Goal: Information Seeking & Learning: Compare options

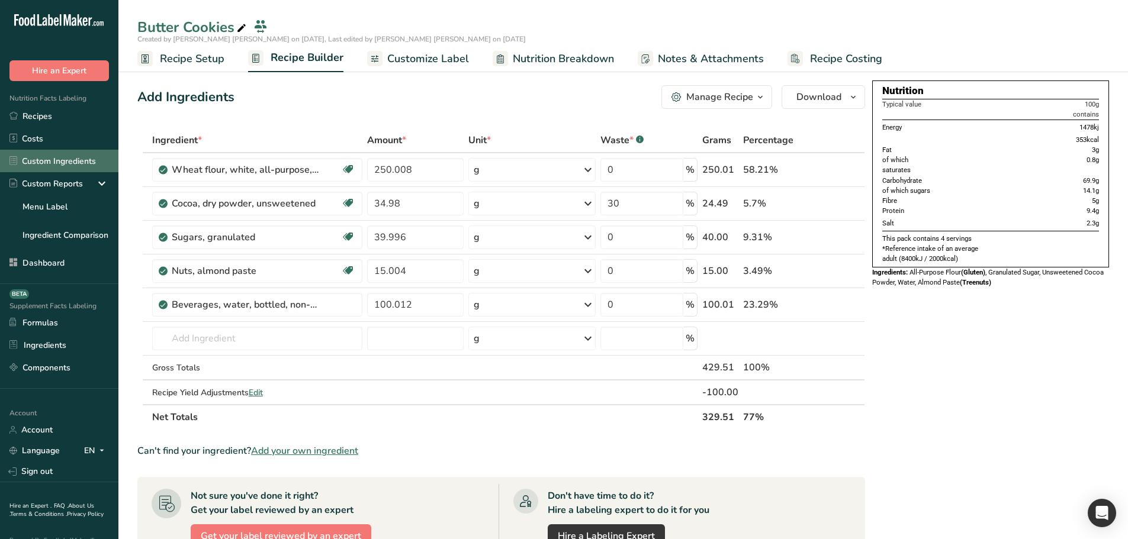
click at [53, 157] on link "Custom Ingredients" at bounding box center [59, 161] width 118 height 22
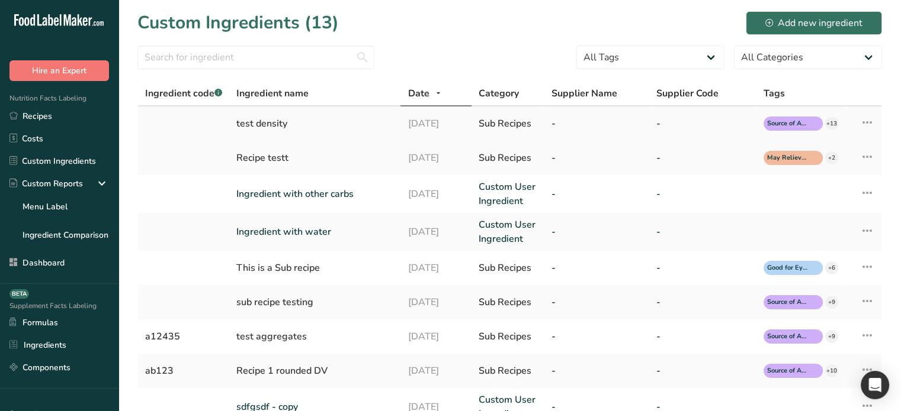
click at [870, 126] on icon at bounding box center [867, 122] width 14 height 21
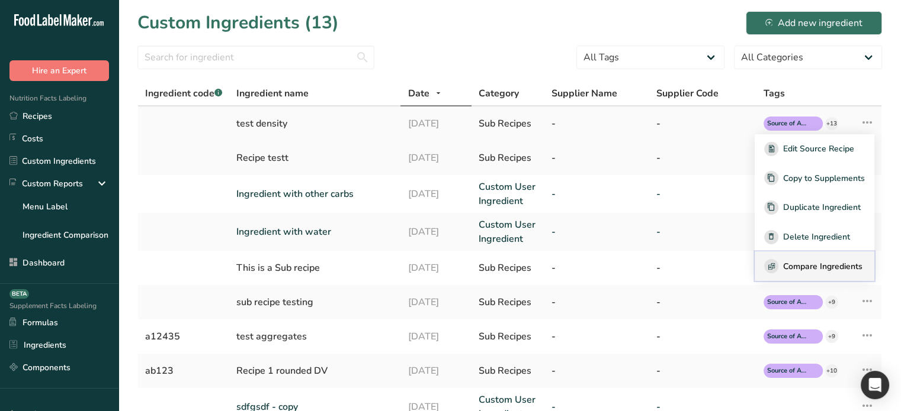
click at [819, 255] on button "Compare Ingredients" at bounding box center [814, 267] width 120 height 30
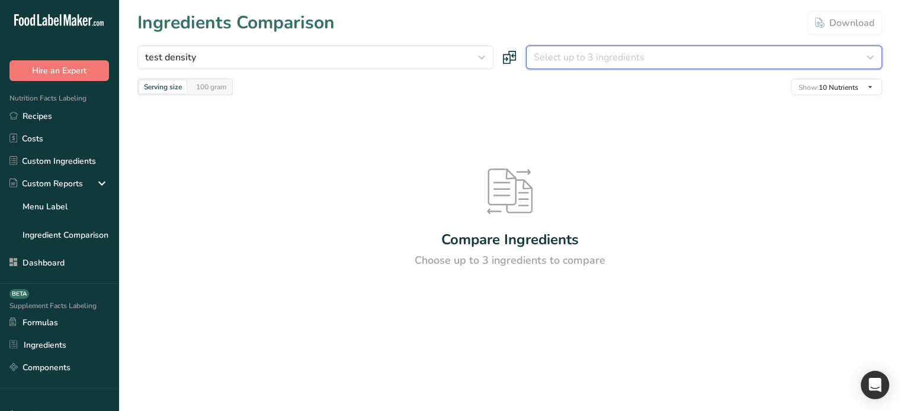
click at [577, 61] on span "Select up to 3 ingredients" at bounding box center [588, 57] width 111 height 14
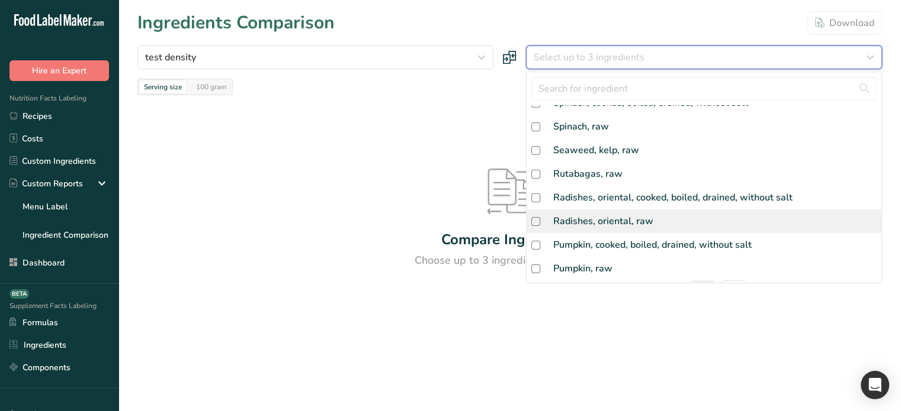
scroll to position [333, 0]
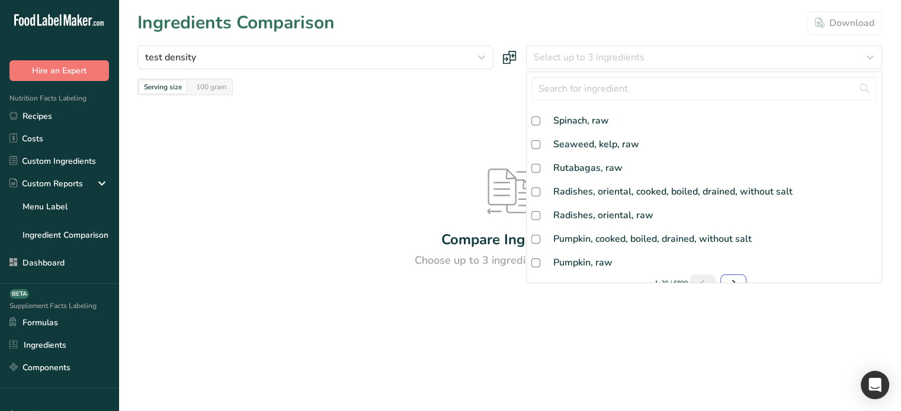
click at [737, 275] on link "Next page" at bounding box center [733, 284] width 26 height 18
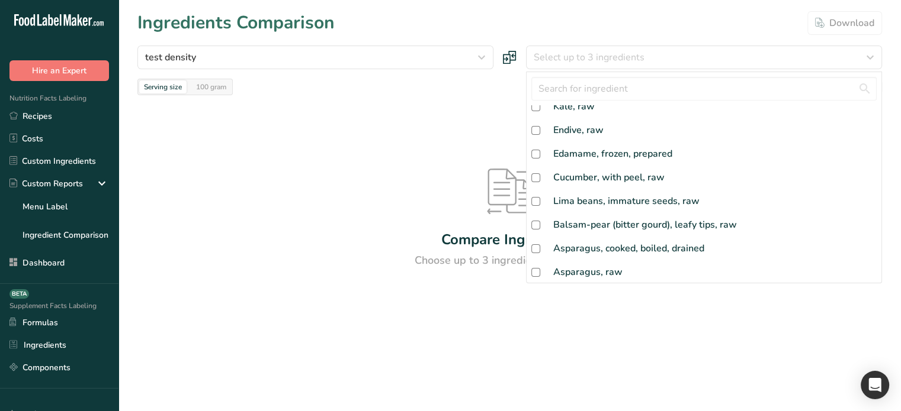
scroll to position [12, 0]
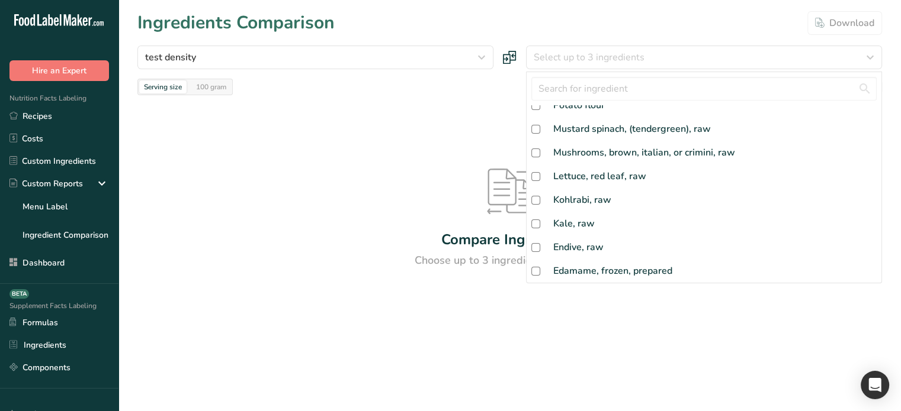
click at [731, 270] on div "Edamame, frozen, prepared" at bounding box center [703, 271] width 355 height 24
checkbox input "true"
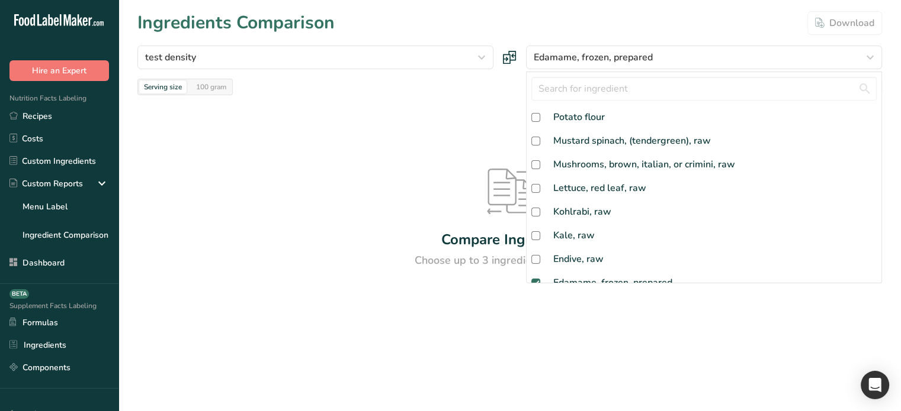
scroll to position [319, 0]
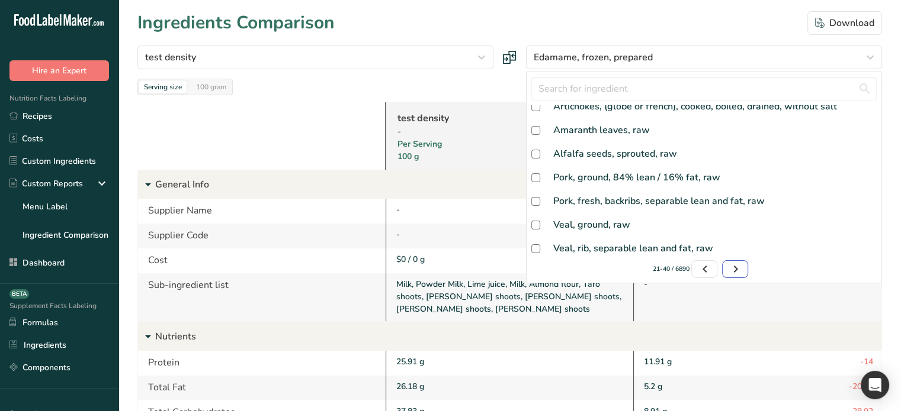
click at [731, 269] on icon "Page 3." at bounding box center [735, 269] width 14 height 21
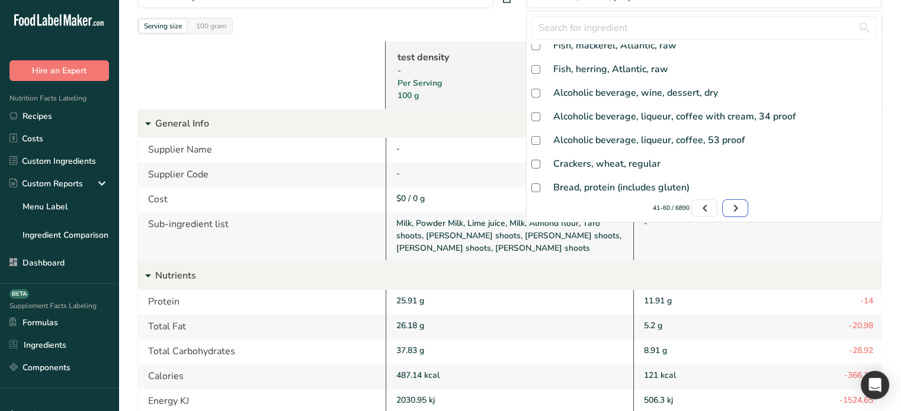
scroll to position [59, 0]
click at [728, 208] on icon "Page 4." at bounding box center [735, 210] width 14 height 21
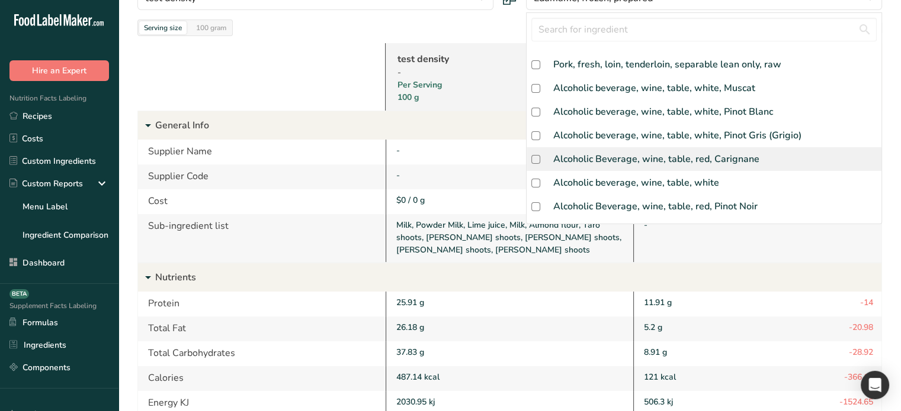
scroll to position [0, 0]
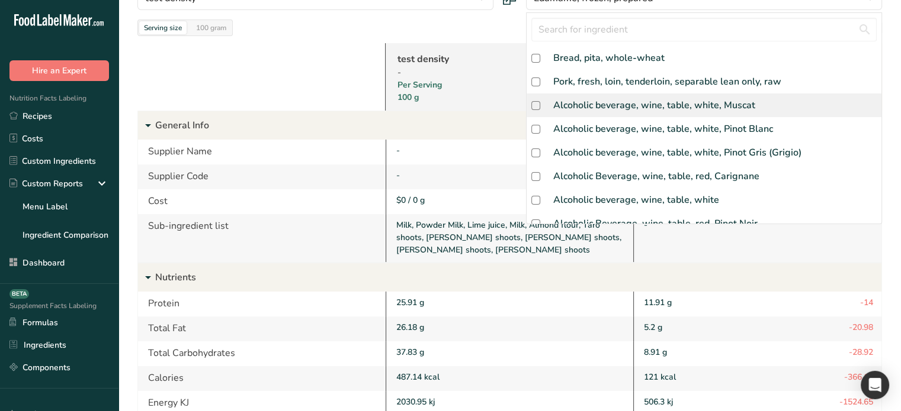
click at [594, 111] on div "Alcoholic beverage, wine, table, white, Muscat" at bounding box center [654, 105] width 202 height 14
checkbox input "true"
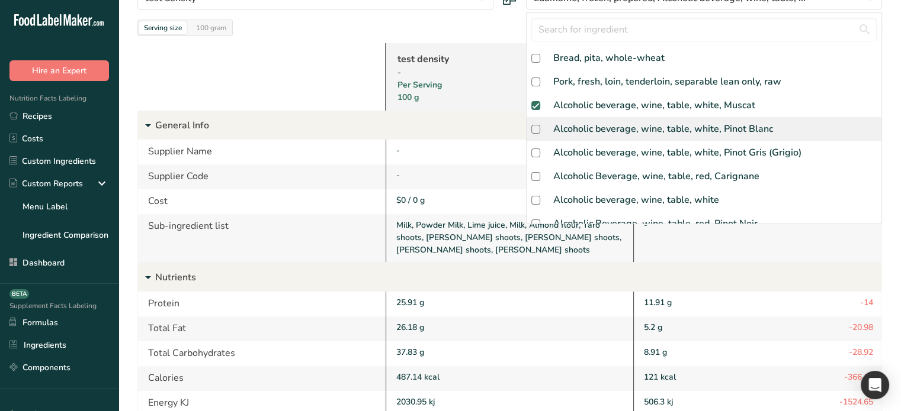
click at [619, 132] on div "Alcoholic beverage, wine, table, white, Pinot Blanc" at bounding box center [663, 129] width 220 height 14
checkbox input "true"
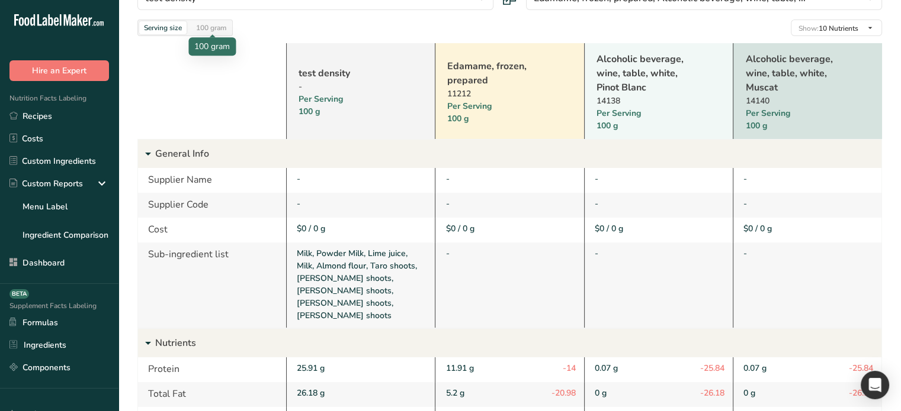
click at [216, 33] on div "100 gram" at bounding box center [211, 27] width 40 height 13
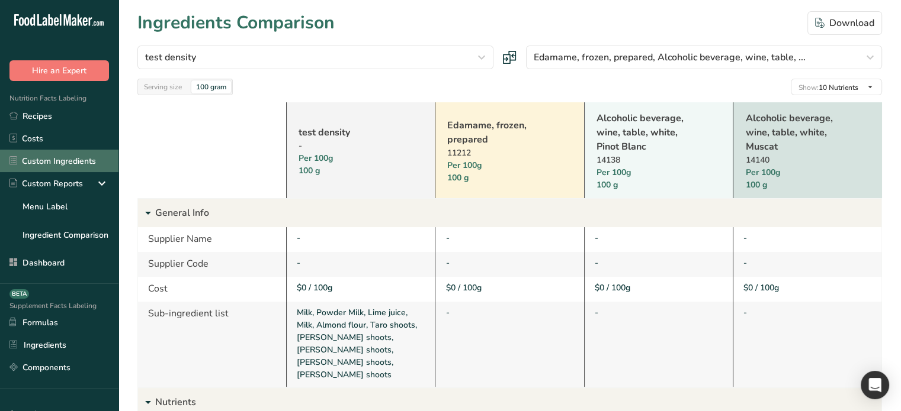
click at [55, 154] on link "Custom Ingredients" at bounding box center [59, 161] width 118 height 22
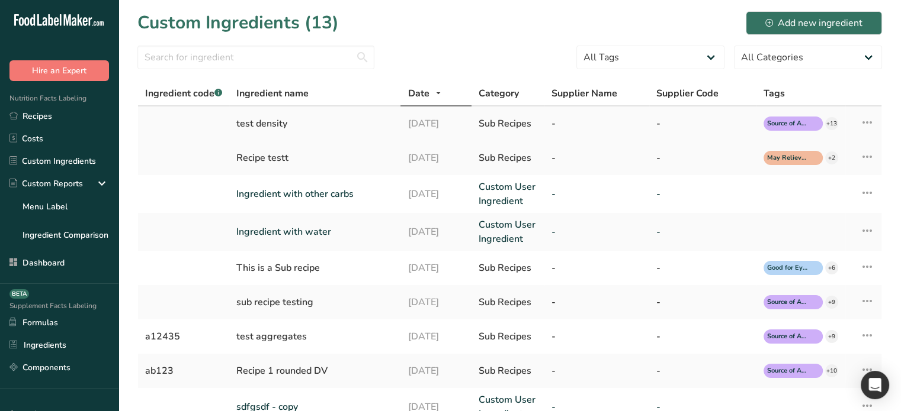
click at [279, 125] on div "test density" at bounding box center [314, 124] width 157 height 14
click at [288, 192] on link "Ingredient with other carbs" at bounding box center [314, 194] width 157 height 14
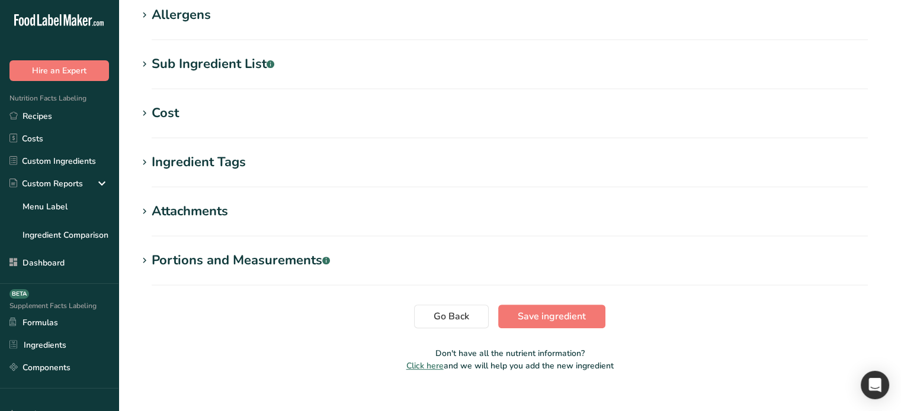
scroll to position [496, 0]
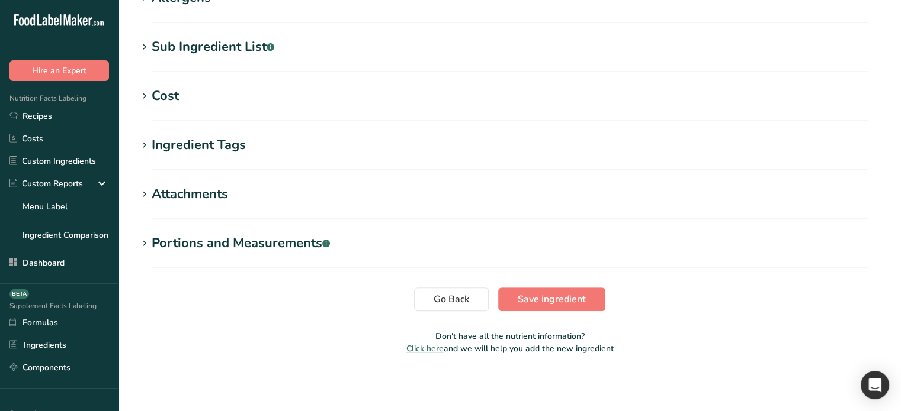
type input "Ingredient with other carbs"
click at [175, 95] on div "Cost" at bounding box center [165, 96] width 27 height 20
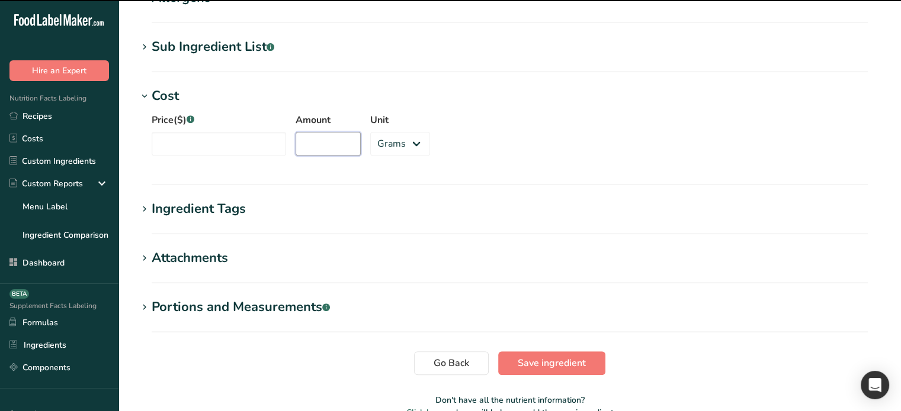
click at [296, 144] on input "Amount" at bounding box center [327, 144] width 65 height 24
click at [217, 144] on input "Price($) .a-a{fill:#347362;}.b-a{fill:#fff;}" at bounding box center [219, 144] width 134 height 24
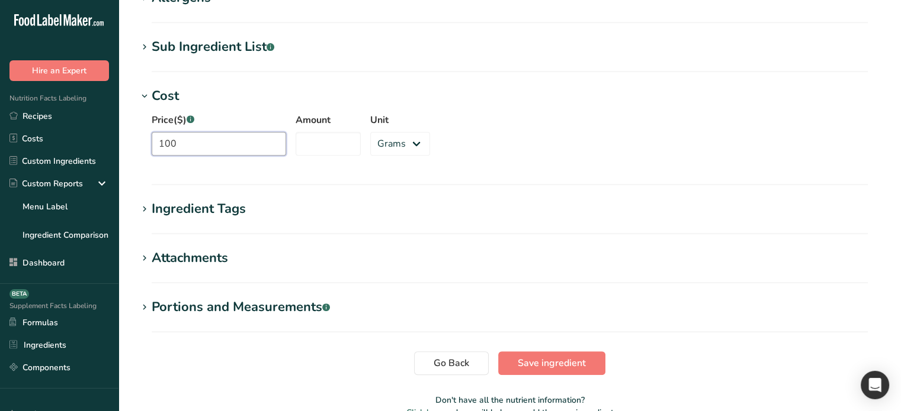
type input "100"
type input "1"
type input "50"
click at [557, 364] on span "Save ingredient" at bounding box center [551, 363] width 68 height 14
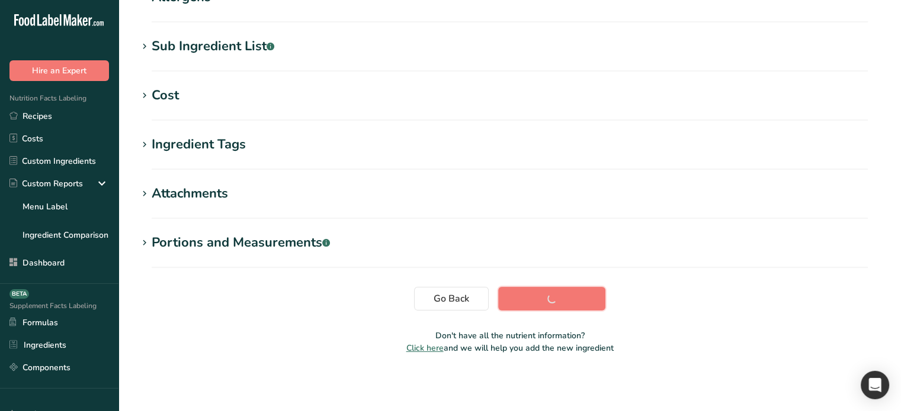
scroll to position [215, 0]
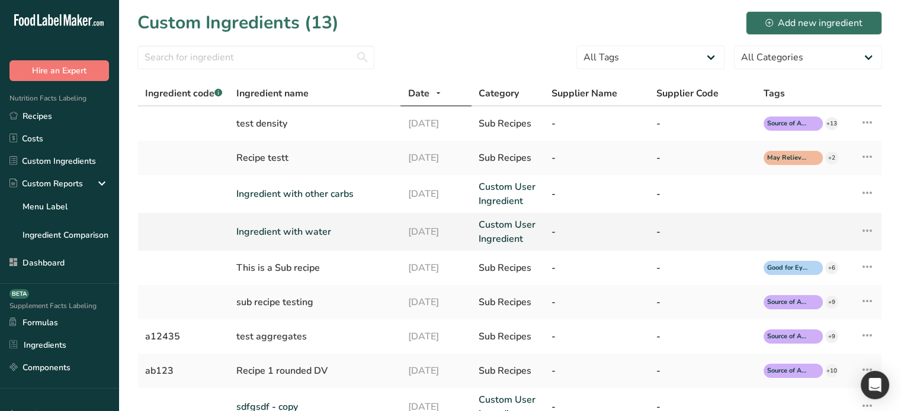
click at [329, 231] on link "Ingredient with water" at bounding box center [314, 232] width 157 height 14
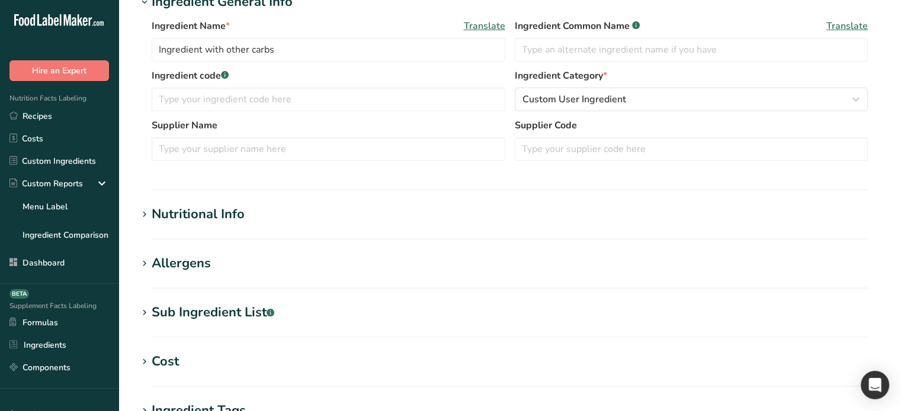
scroll to position [237, 0]
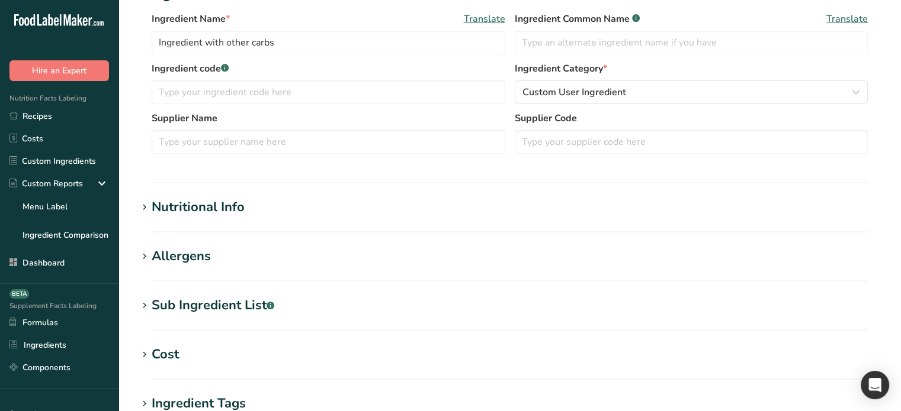
type input "Ingredient with water"
type input "5"
click at [189, 344] on section "Edit Ingredient with water Copy to Supplements Ingredient Spec Sheet .a-a{fill:…" at bounding box center [509, 198] width 782 height 870
click at [192, 356] on h1 "Cost" at bounding box center [509, 355] width 744 height 20
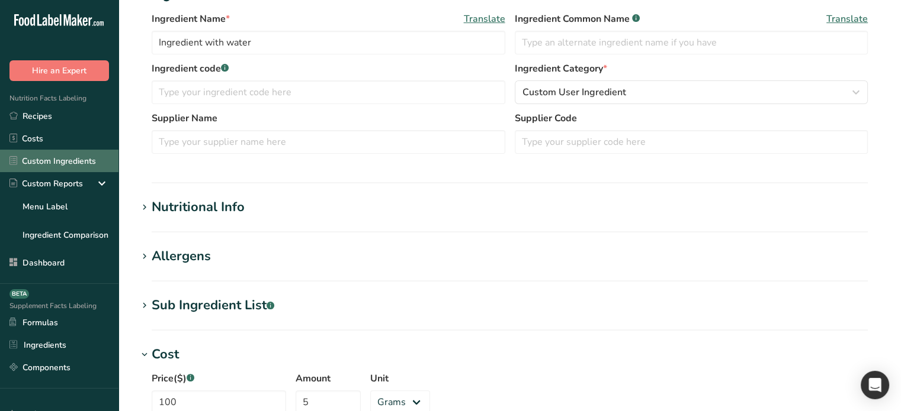
click at [43, 162] on link "Custom Ingredients" at bounding box center [59, 161] width 118 height 22
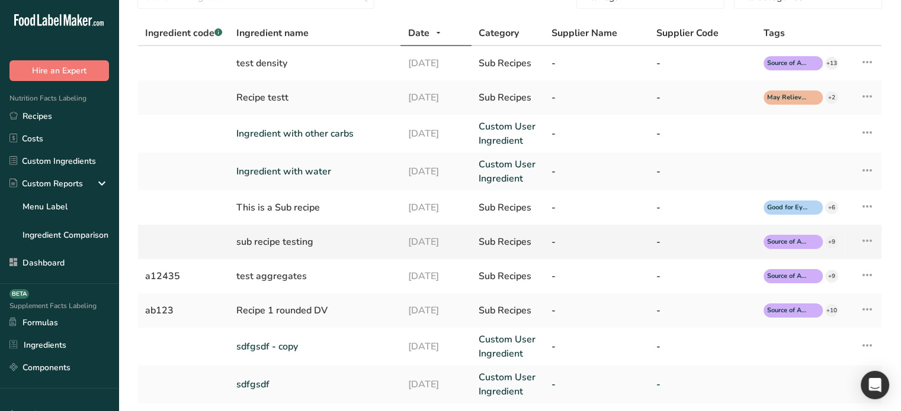
scroll to position [118, 0]
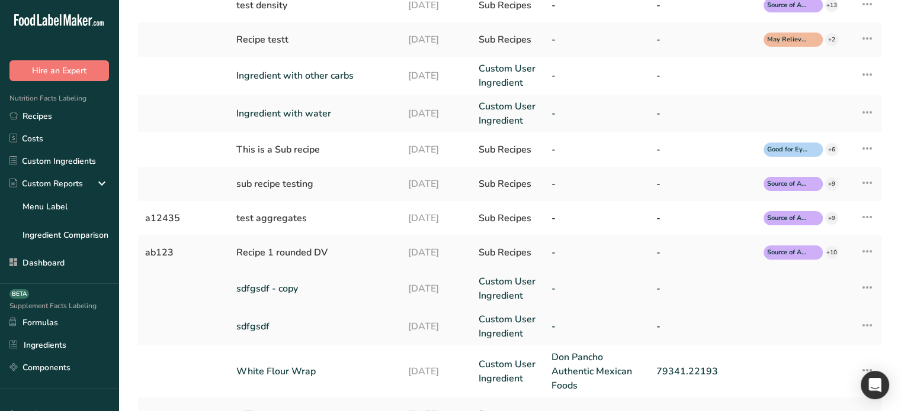
click at [272, 288] on link "sdfgsdf - copy" at bounding box center [314, 289] width 157 height 14
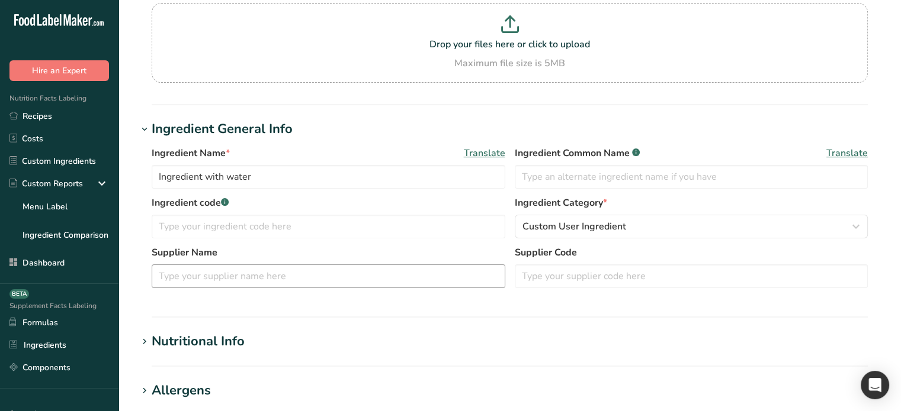
scroll to position [118, 0]
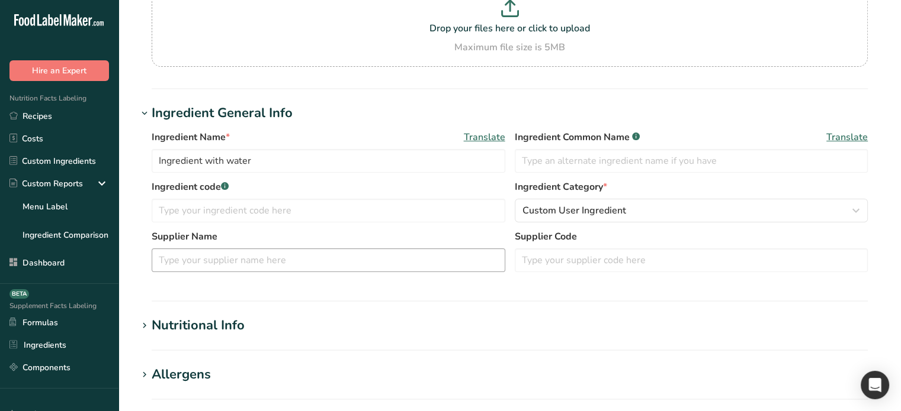
type input "sdfgsdf - copy"
type input "100"
select select "27"
select select "29"
drag, startPoint x: 210, startPoint y: 327, endPoint x: 310, endPoint y: 308, distance: 101.8
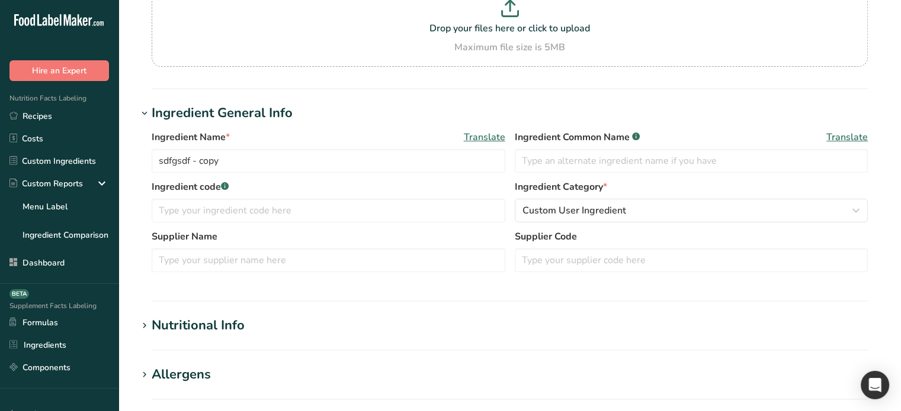
click at [211, 327] on div "Nutritional Info" at bounding box center [198, 326] width 93 height 20
type input "12.005"
type KJ "50.196"
type Fat "123"
type Fat "1233.998"
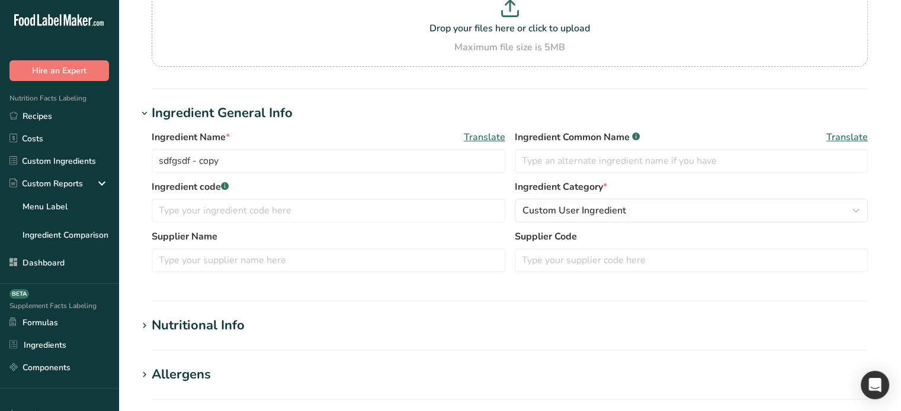
type Fat "2134.001"
type input "2134.001"
type Carbohydrates "1233.998"
type Fiber "2134.001"
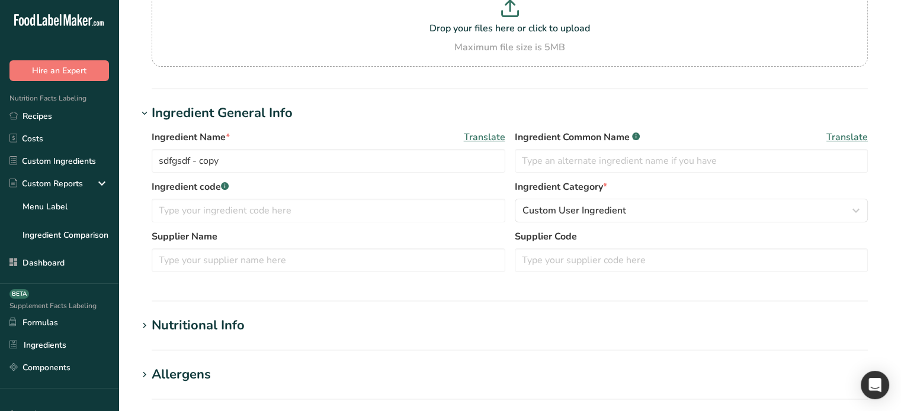
type Sugars "2313.999"
type input "1233.998"
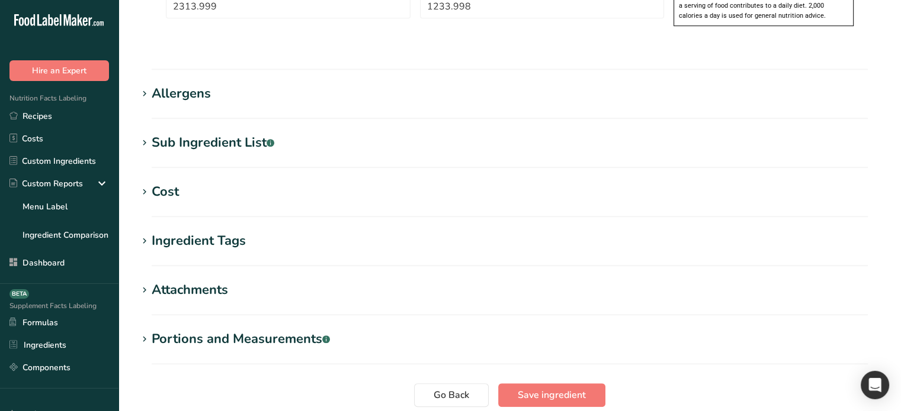
scroll to position [947, 0]
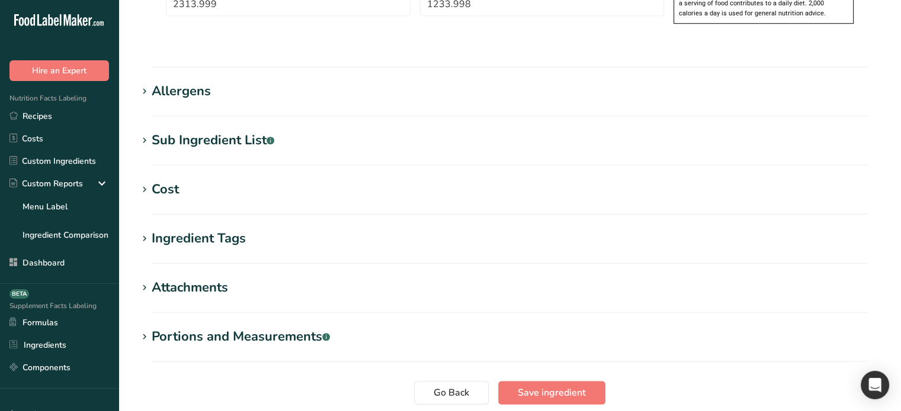
click at [216, 180] on h1 "Cost" at bounding box center [509, 190] width 744 height 20
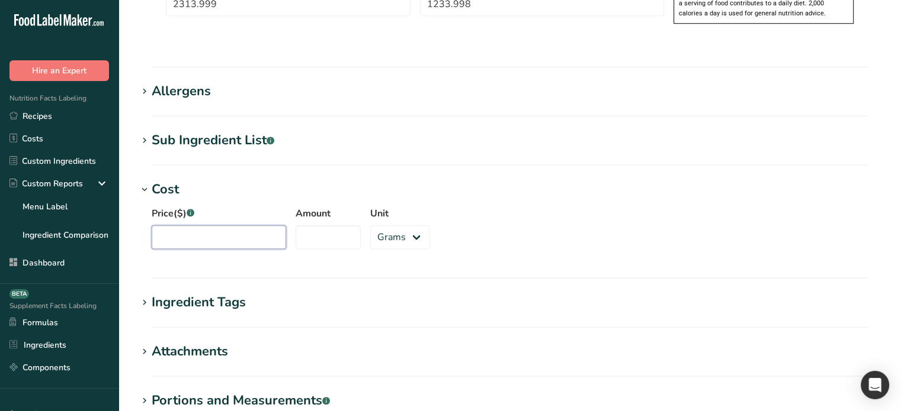
click at [237, 226] on input "Price($) .a-a{fill:#347362;}.b-a{fill:#fff;}" at bounding box center [219, 238] width 134 height 24
type input "100"
type input "5"
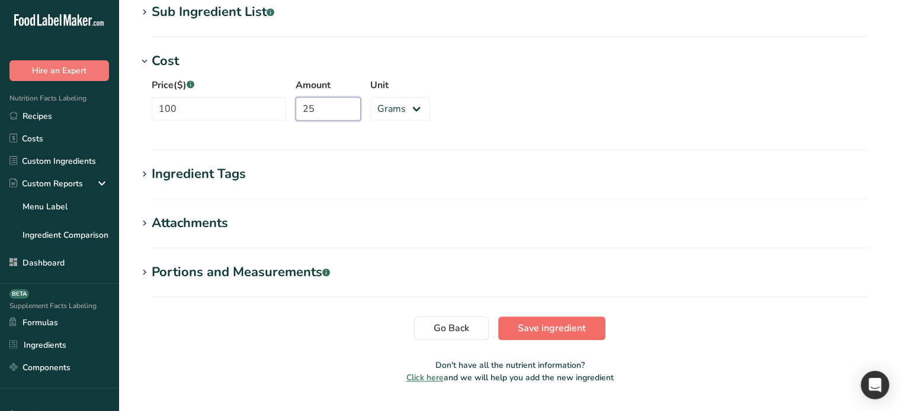
type input "25"
click at [562, 321] on span "Save ingredient" at bounding box center [551, 328] width 68 height 14
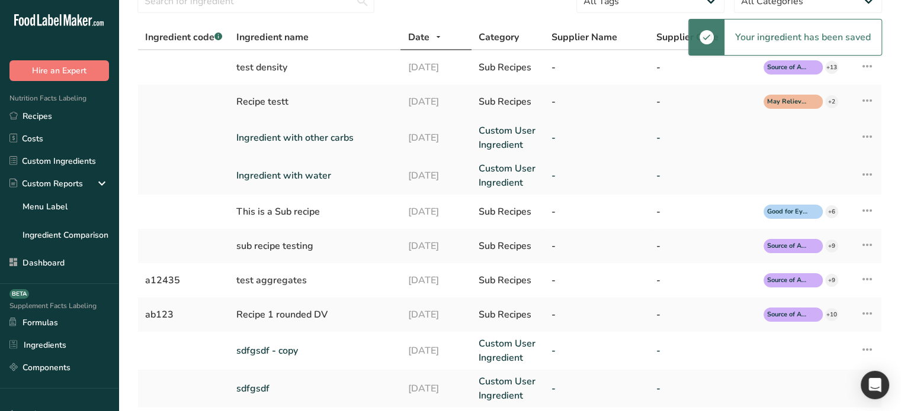
scroll to position [59, 0]
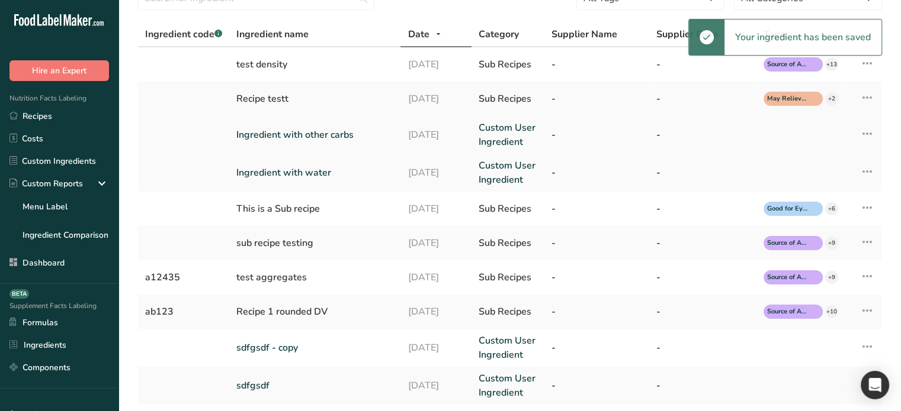
click at [874, 132] on td "Edit Ingredient Copy to Supplements Duplicate Ingredient Delete Ingredient Acti…" at bounding box center [863, 135] width 36 height 38
click at [871, 133] on icon at bounding box center [867, 133] width 14 height 21
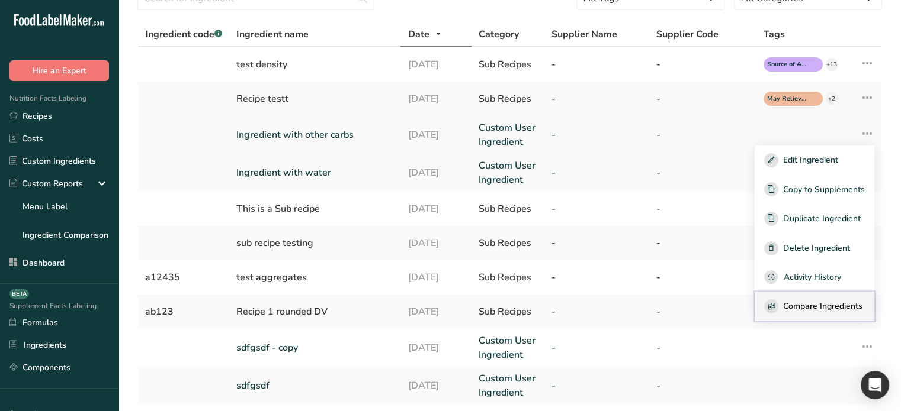
click at [810, 308] on span "Compare Ingredients" at bounding box center [822, 306] width 79 height 12
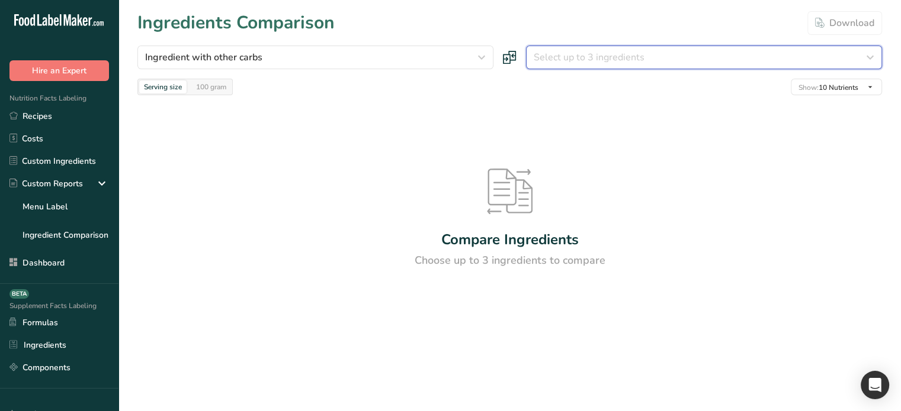
click at [612, 59] on span "Select up to 3 ingredients" at bounding box center [588, 57] width 111 height 14
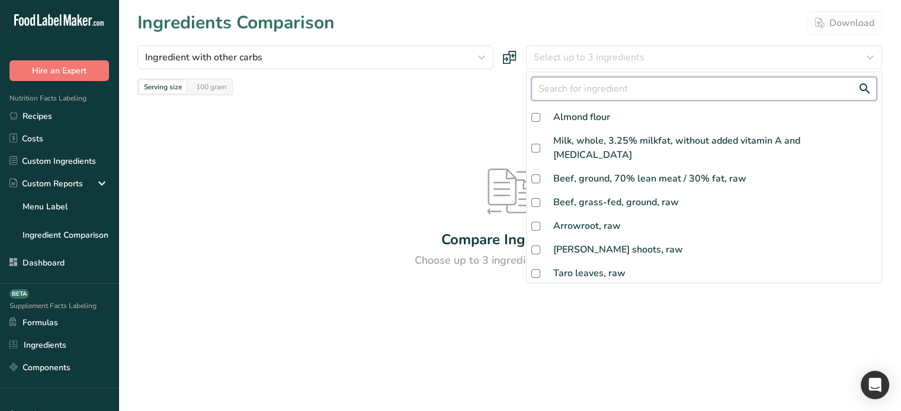
click at [589, 80] on input "text" at bounding box center [703, 89] width 345 height 24
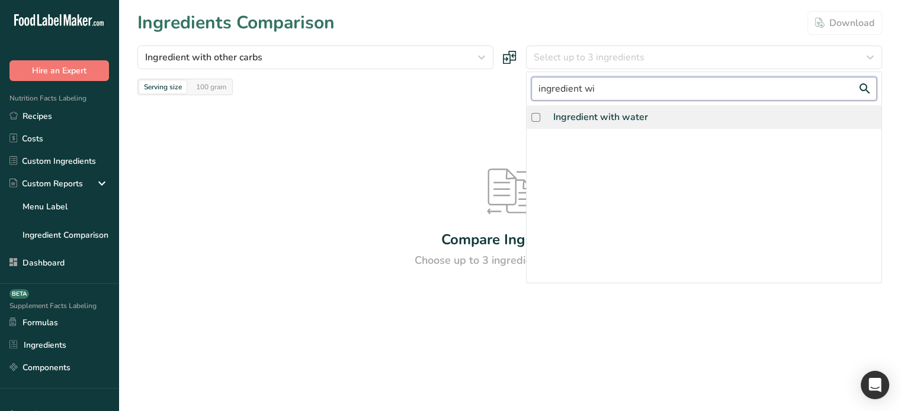
type input "ingredient wi"
click at [605, 117] on div "Ingredient with water" at bounding box center [600, 117] width 95 height 14
checkbox input "true"
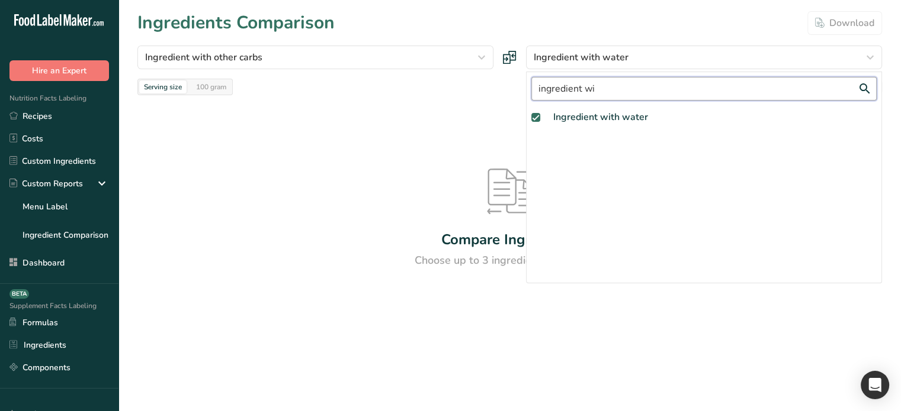
click at [618, 85] on input "ingredient wi" at bounding box center [703, 89] width 345 height 24
click at [618, 85] on section "Ingredients Comparison Download Ingredient with other carbs Almond flour Milk, …" at bounding box center [509, 180] width 782 height 361
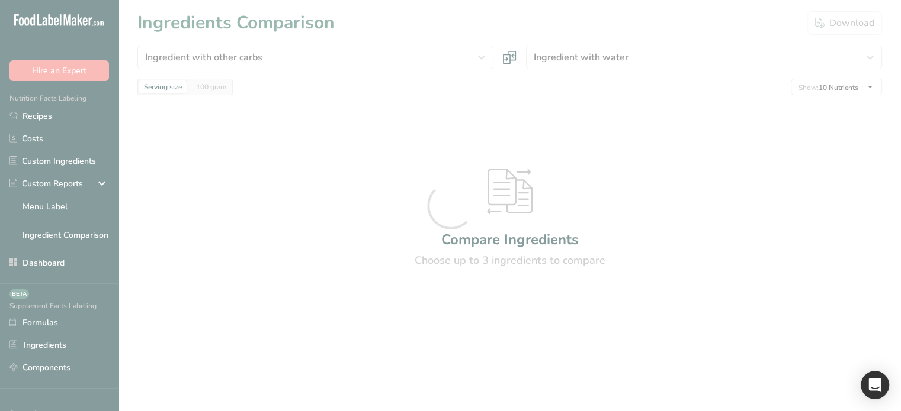
click at [618, 85] on div at bounding box center [450, 205] width 901 height 411
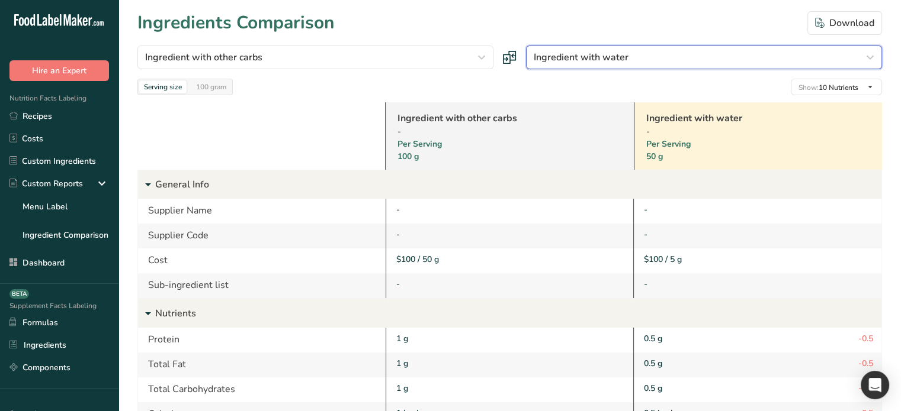
click at [645, 58] on div "Ingredient with water" at bounding box center [699, 57] width 333 height 14
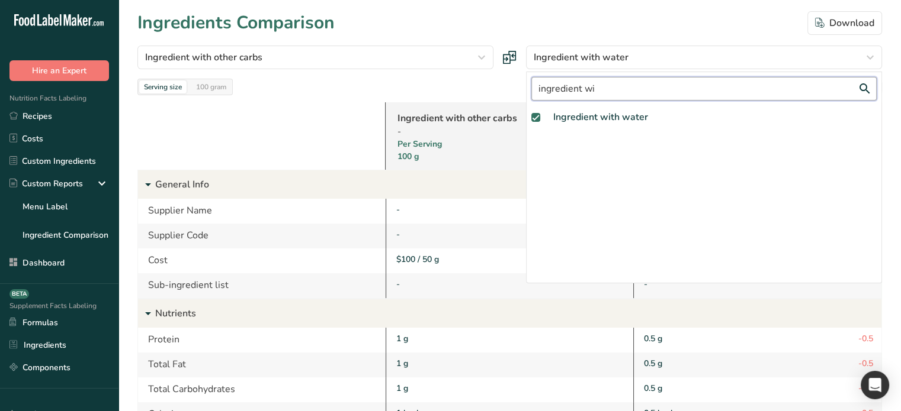
click at [613, 86] on input "ingredient wi" at bounding box center [703, 89] width 345 height 24
click at [611, 85] on input "ingredient wi" at bounding box center [703, 89] width 345 height 24
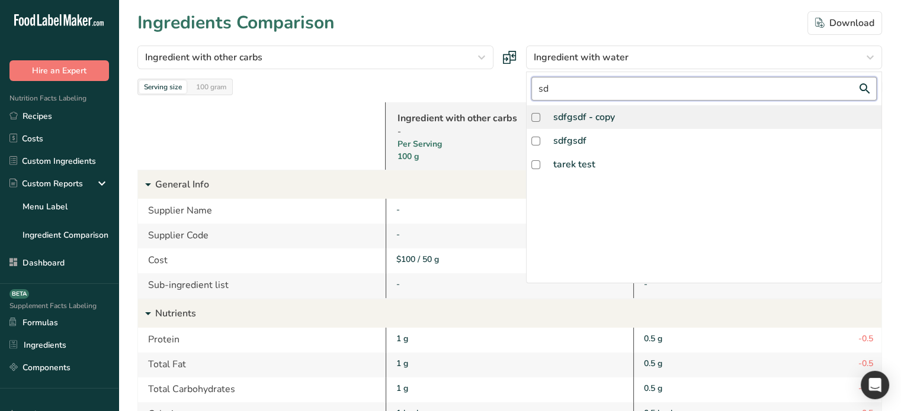
type input "sd"
click at [592, 118] on div "sdfgsdf - copy" at bounding box center [584, 117] width 62 height 14
checkbox input "true"
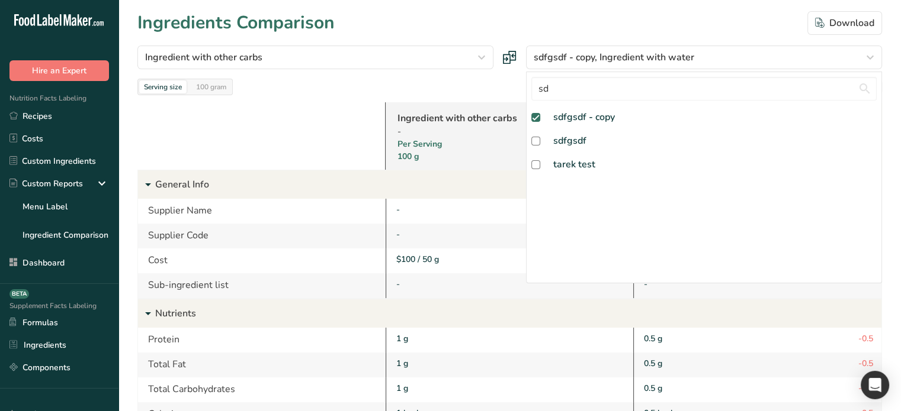
click at [401, 101] on div "Ingredient with other carbs - Per Serving 100 g Ingredient with water - Per Ser…" at bounding box center [509, 418] width 744 height 647
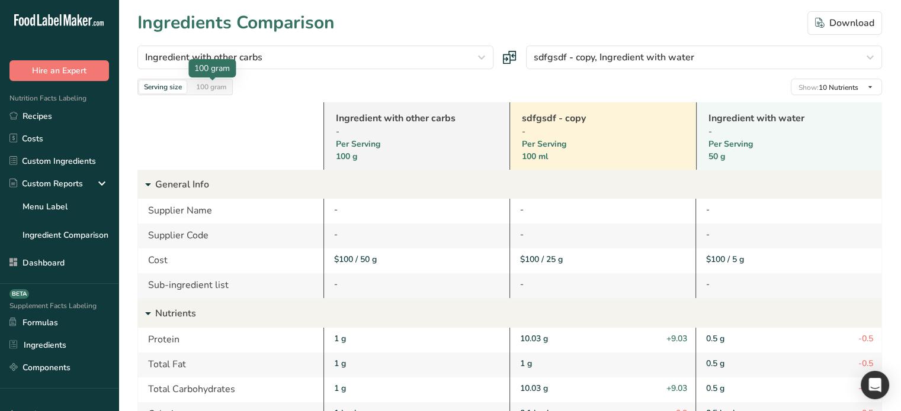
click at [218, 85] on div "100 gram" at bounding box center [211, 87] width 40 height 13
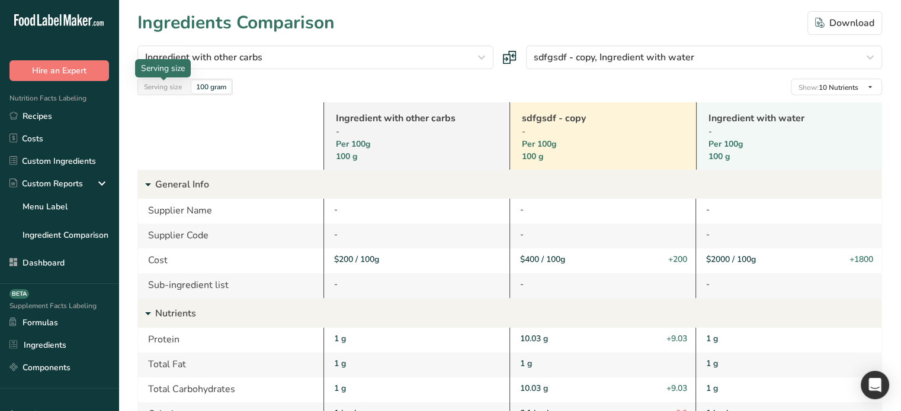
click at [166, 92] on div "Serving size" at bounding box center [162, 87] width 47 height 13
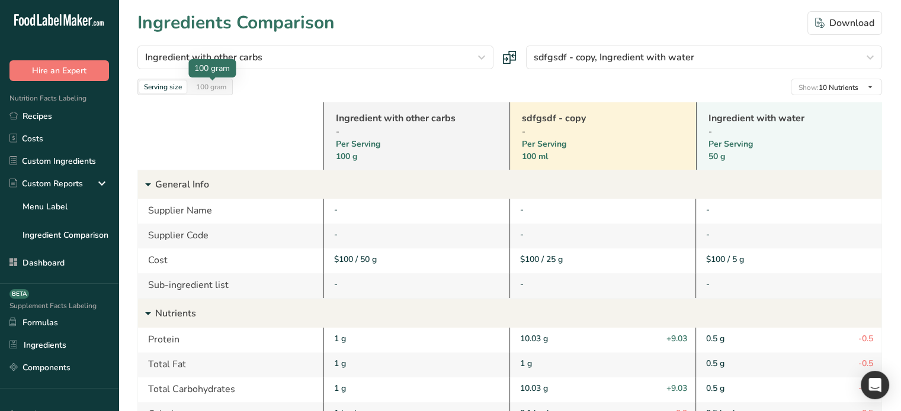
click at [213, 88] on div "100 gram" at bounding box center [211, 87] width 40 height 13
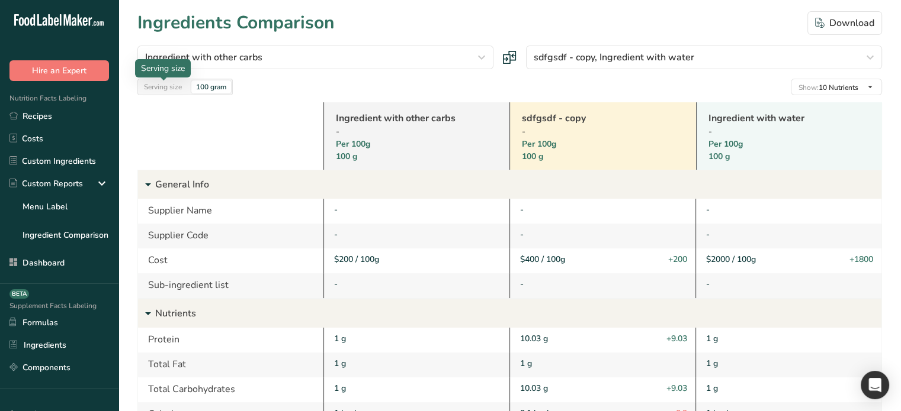
click at [161, 85] on div "Serving size" at bounding box center [162, 87] width 47 height 13
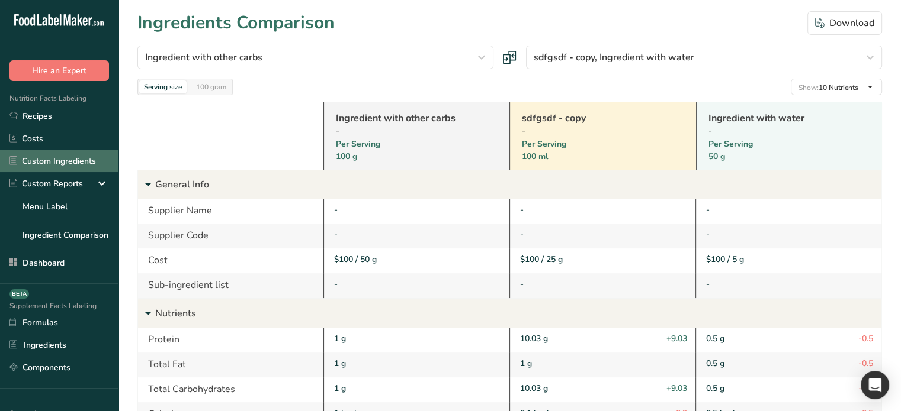
click at [48, 159] on link "Custom Ingredients" at bounding box center [59, 161] width 118 height 22
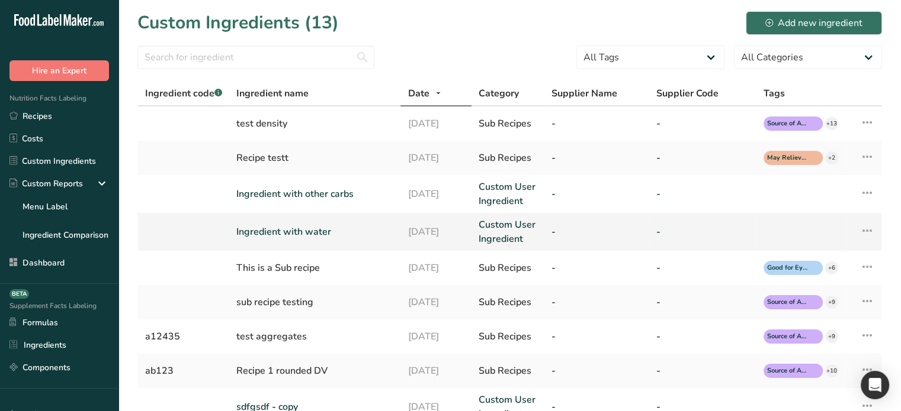
click at [867, 232] on icon at bounding box center [867, 230] width 14 height 21
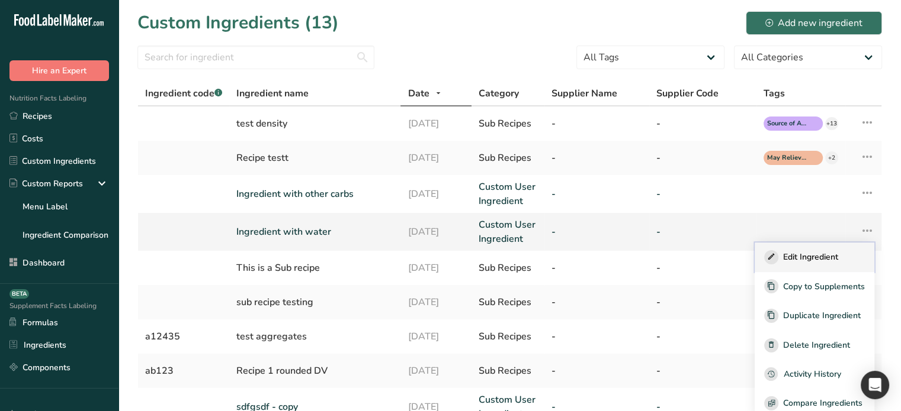
click at [802, 258] on span "Edit Ingredient" at bounding box center [810, 257] width 55 height 12
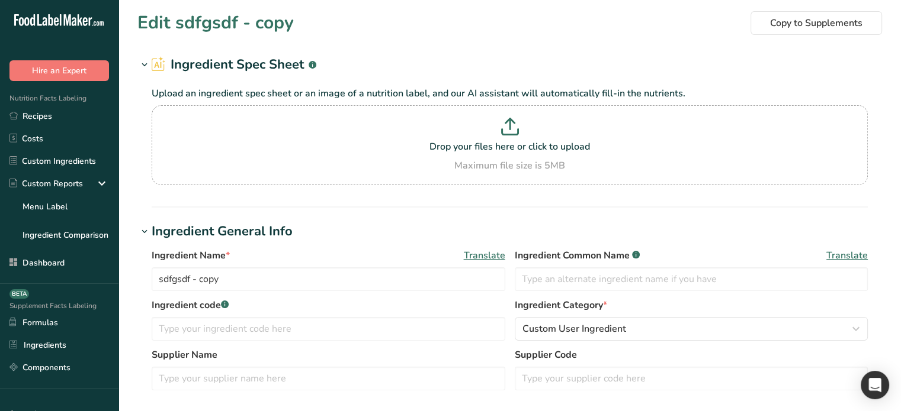
type input "Ingredient with water"
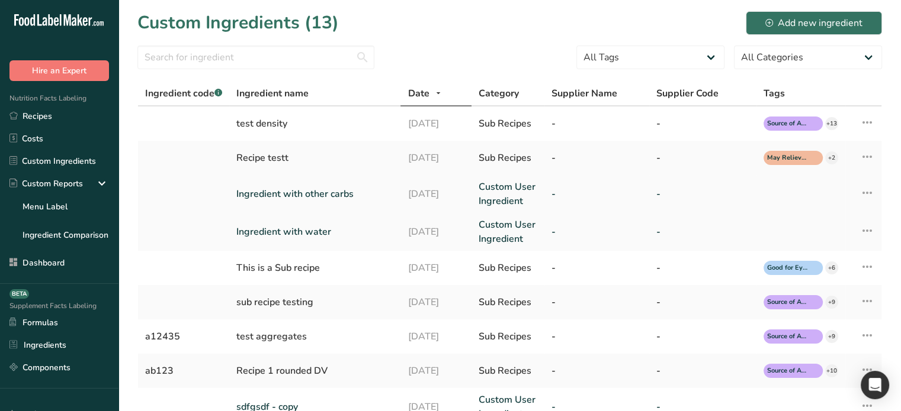
click at [309, 198] on link "Ingredient with other carbs" at bounding box center [314, 194] width 157 height 14
click at [307, 232] on link "Ingredient with water" at bounding box center [314, 232] width 157 height 14
click at [281, 404] on link "sdfgsdf - copy" at bounding box center [314, 407] width 157 height 14
click at [867, 194] on icon at bounding box center [867, 192] width 14 height 21
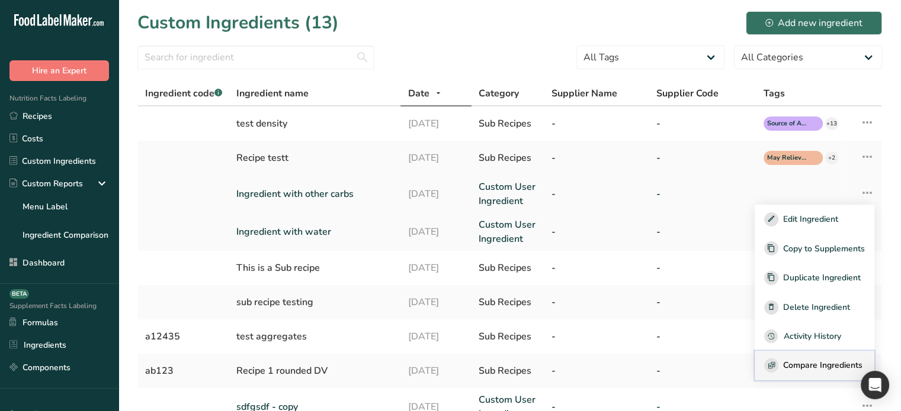
click at [814, 371] on span "Compare Ingredients" at bounding box center [822, 365] width 79 height 12
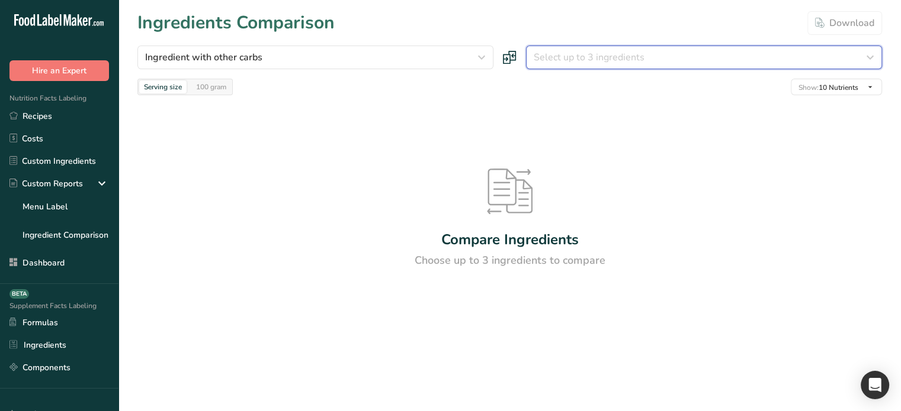
click at [580, 67] on button "Select up to 3 ingredients" at bounding box center [704, 58] width 356 height 24
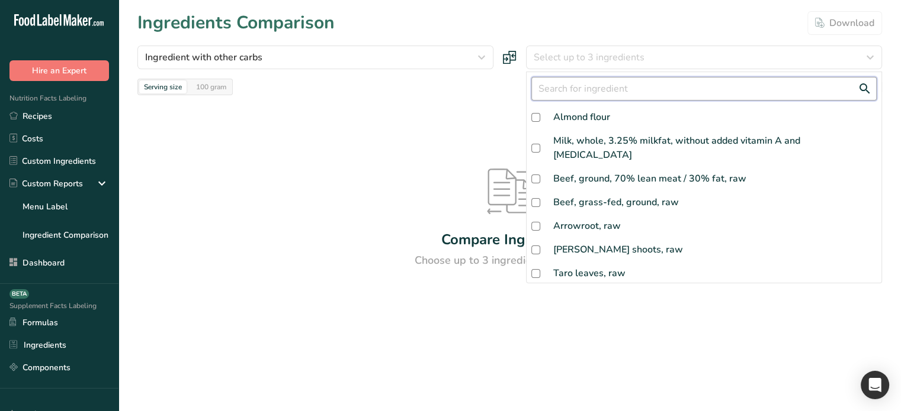
click at [569, 94] on input "text" at bounding box center [703, 89] width 345 height 24
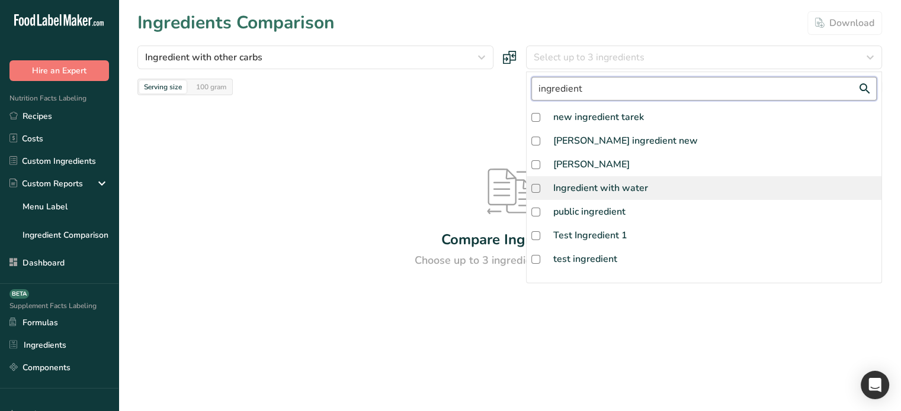
type input "ingredient"
click at [580, 185] on div "Ingredient with water" at bounding box center [600, 188] width 95 height 14
checkbox input "true"
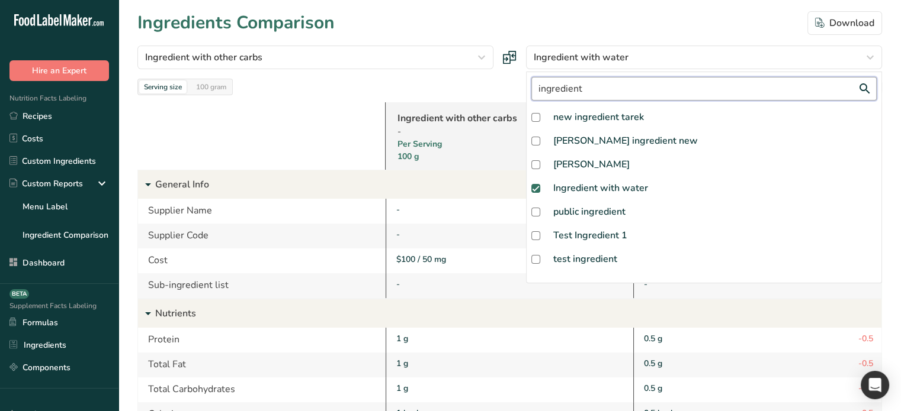
click at [577, 92] on input "ingredient" at bounding box center [703, 89] width 345 height 24
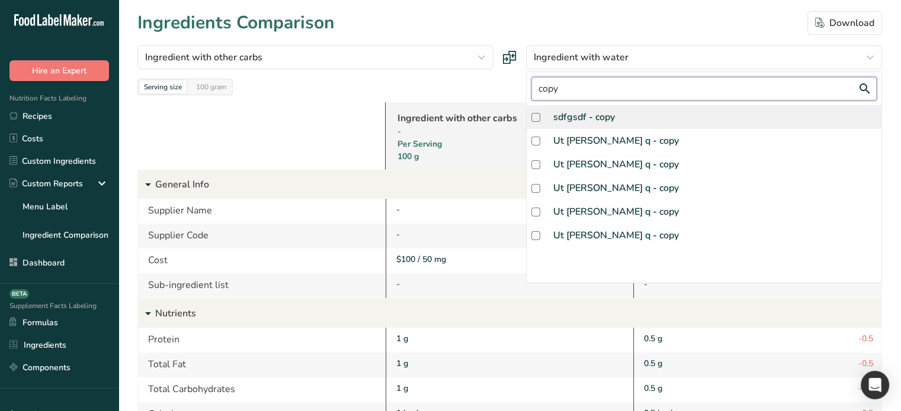
type input "copy"
click at [561, 111] on div "sdfgsdf - copy" at bounding box center [584, 117] width 62 height 14
checkbox input "true"
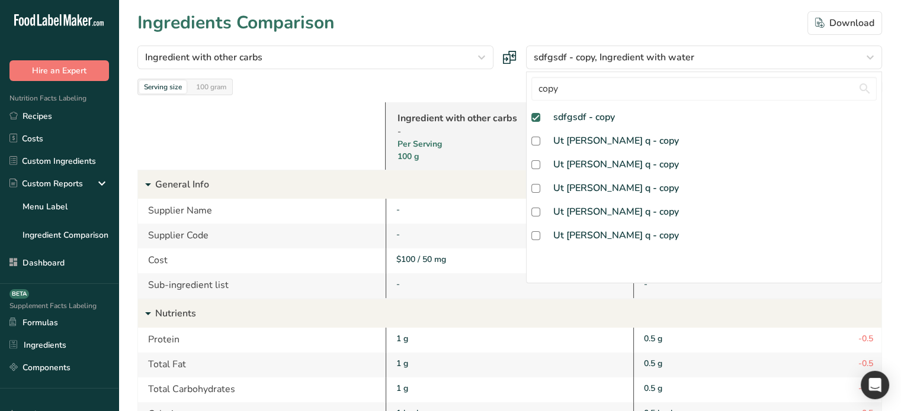
click at [456, 94] on div "Serving size 100 gram Show: 10 Nutrients All Nutrients Standard Components Calo…" at bounding box center [509, 87] width 744 height 17
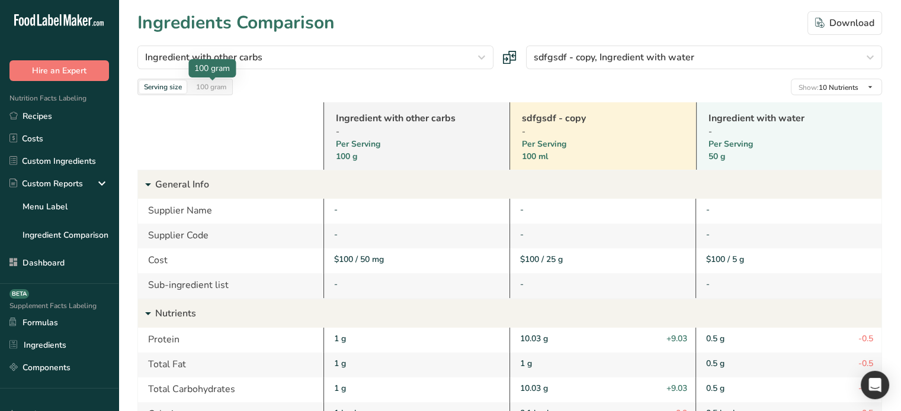
click at [221, 85] on div "100 gram" at bounding box center [211, 87] width 40 height 13
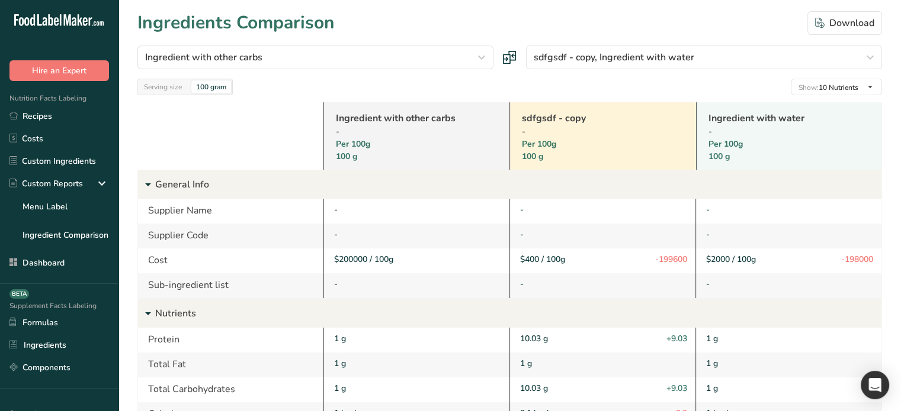
click at [353, 259] on div "$200000 / 100g" at bounding box center [417, 259] width 167 height 12
click at [156, 83] on div "Serving size" at bounding box center [162, 87] width 47 height 13
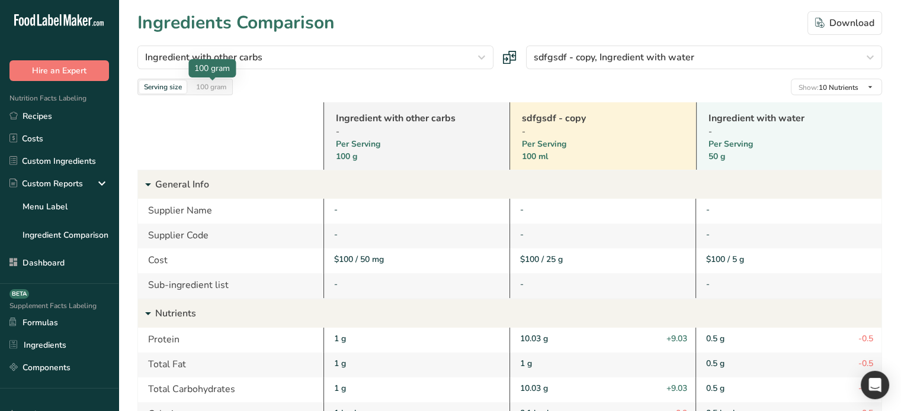
click at [219, 88] on div "100 gram" at bounding box center [211, 87] width 40 height 13
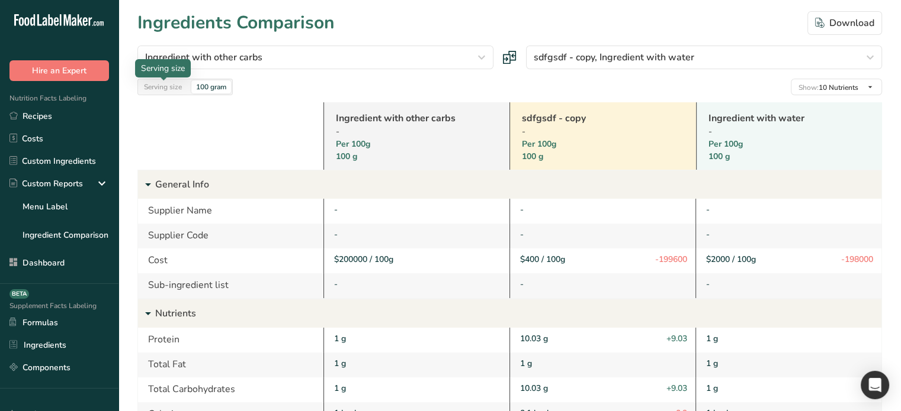
click at [165, 89] on div "Serving size" at bounding box center [162, 87] width 47 height 13
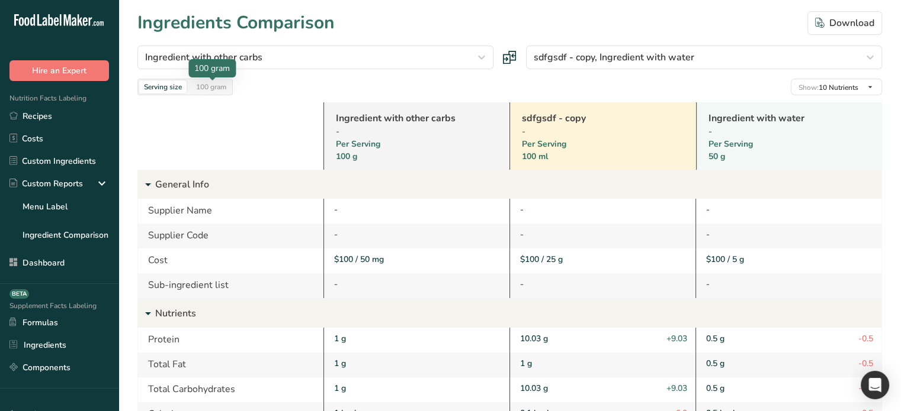
click at [216, 83] on div "100 gram" at bounding box center [211, 87] width 40 height 13
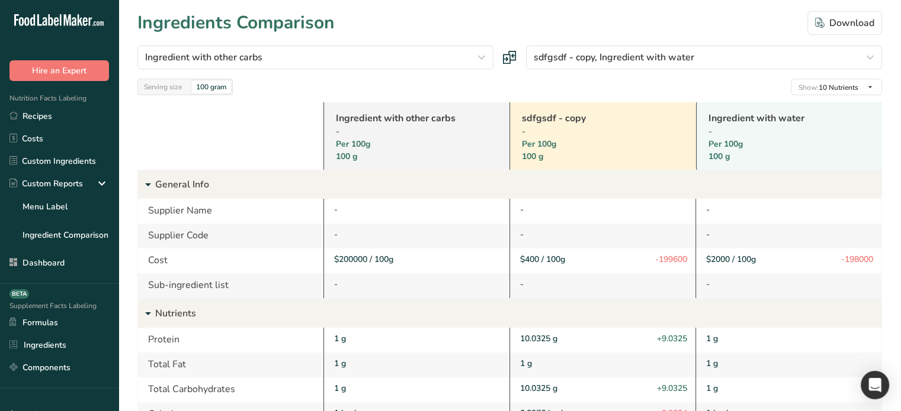
click at [160, 87] on div "Serving size" at bounding box center [162, 87] width 47 height 13
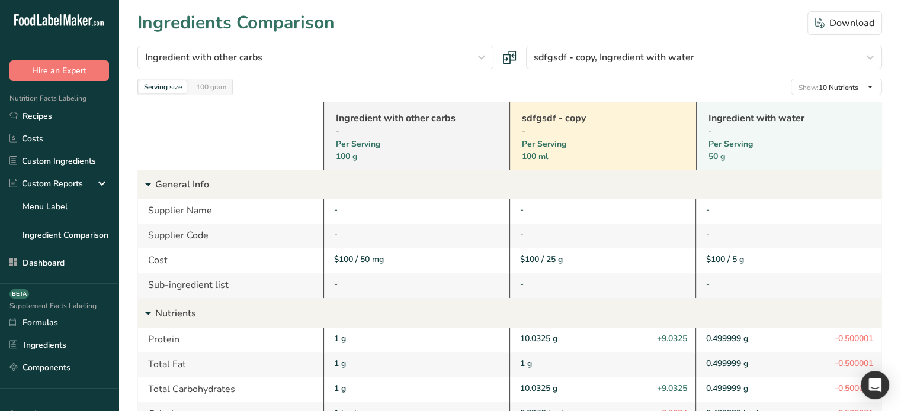
click at [208, 89] on div "100 gram" at bounding box center [211, 87] width 40 height 13
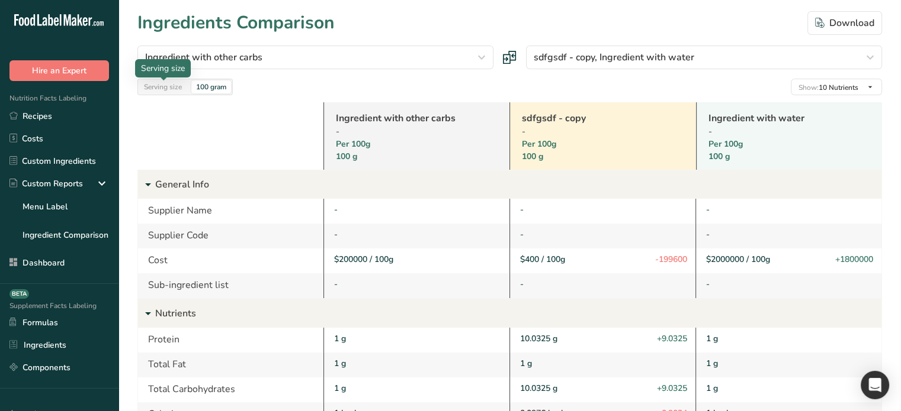
click at [161, 88] on div "Serving size" at bounding box center [162, 87] width 47 height 13
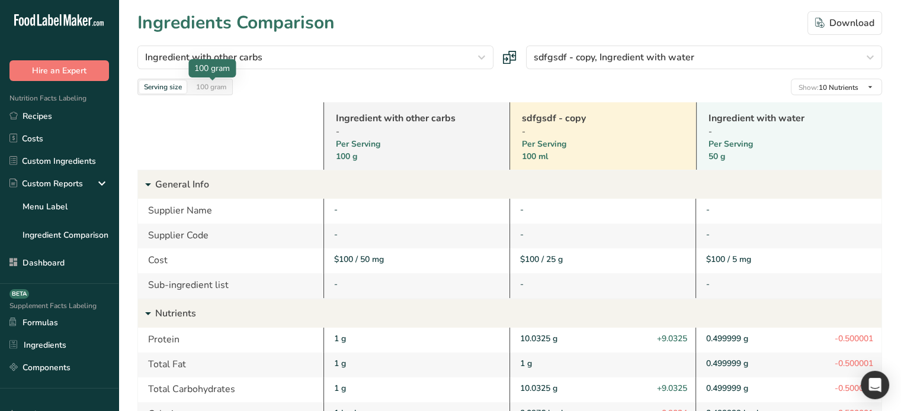
click at [207, 89] on div "100 gram" at bounding box center [211, 87] width 40 height 13
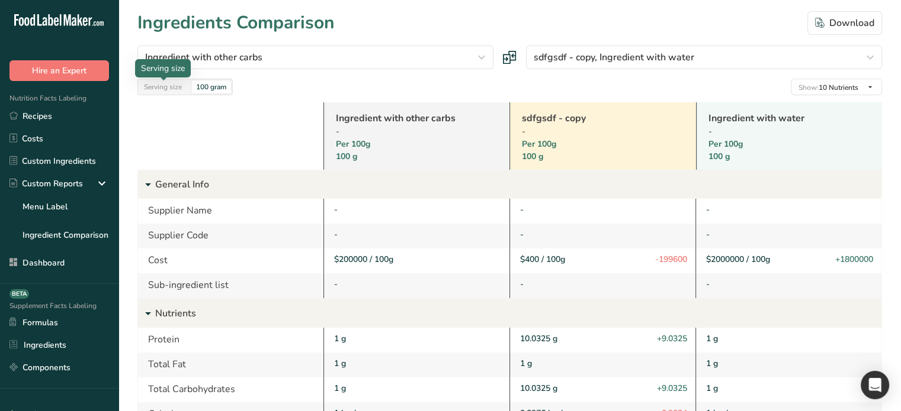
click at [160, 89] on div "Serving size" at bounding box center [162, 87] width 47 height 13
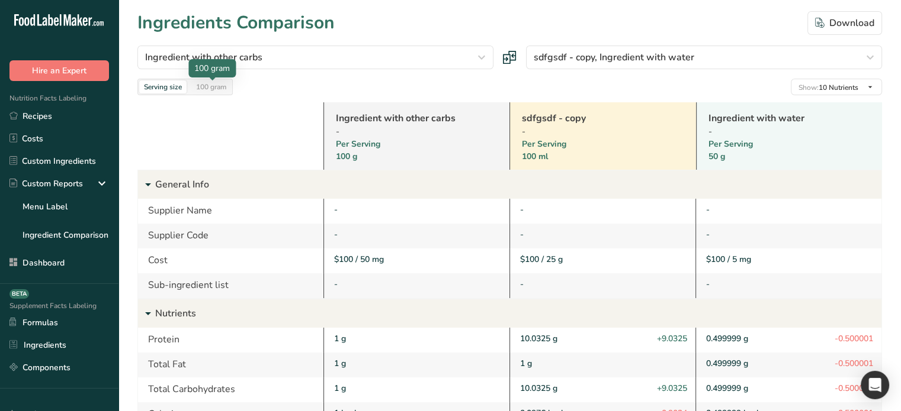
click at [210, 90] on div "100 gram" at bounding box center [211, 87] width 40 height 13
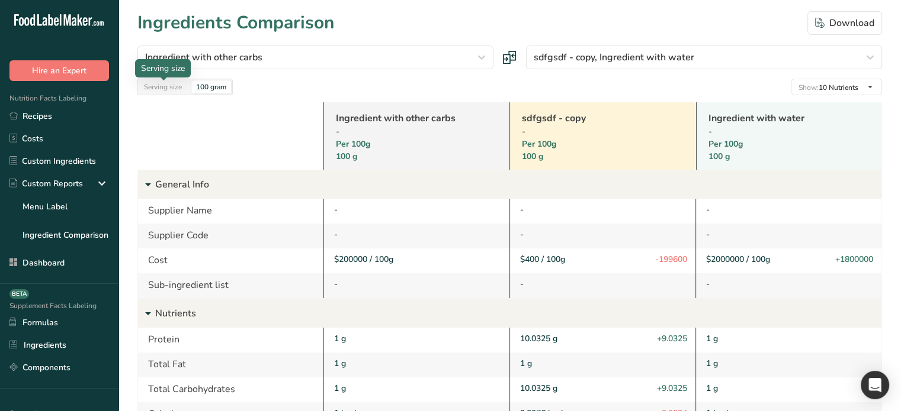
click at [163, 88] on div "Serving size" at bounding box center [162, 87] width 47 height 13
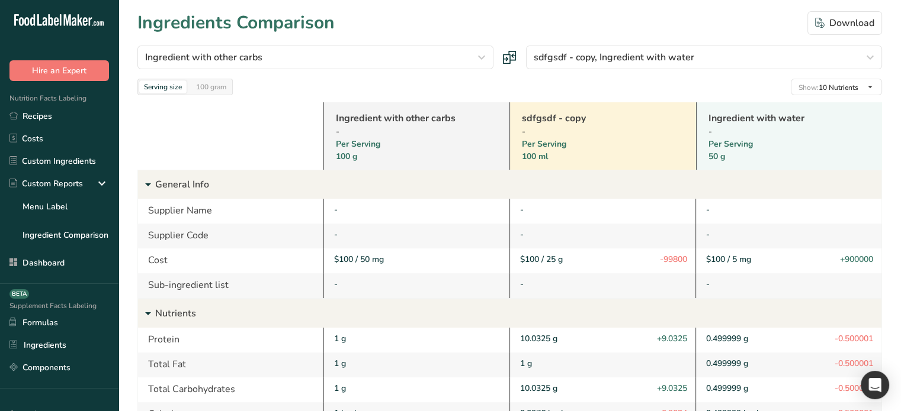
click at [345, 262] on div "$100 / 50 mg" at bounding box center [417, 259] width 167 height 12
click at [367, 264] on div "$100 / 50 mg" at bounding box center [417, 259] width 167 height 12
click at [367, 255] on div "$100 / 50 mg" at bounding box center [417, 259] width 167 height 12
drag, startPoint x: 706, startPoint y: 258, endPoint x: 751, endPoint y: 259, distance: 45.0
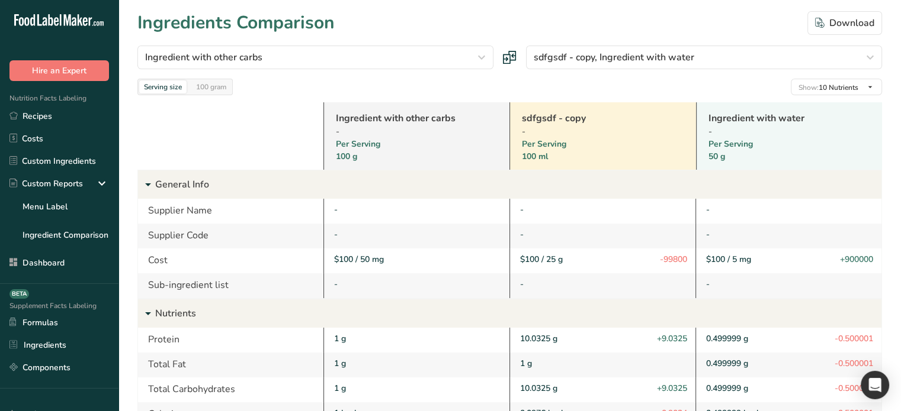
click at [751, 259] on div "$100 / 5 mg +900000" at bounding box center [789, 259] width 167 height 12
copy div "$100 / 5 mg"
click at [367, 256] on div "$100 / 50 mg" at bounding box center [417, 259] width 167 height 12
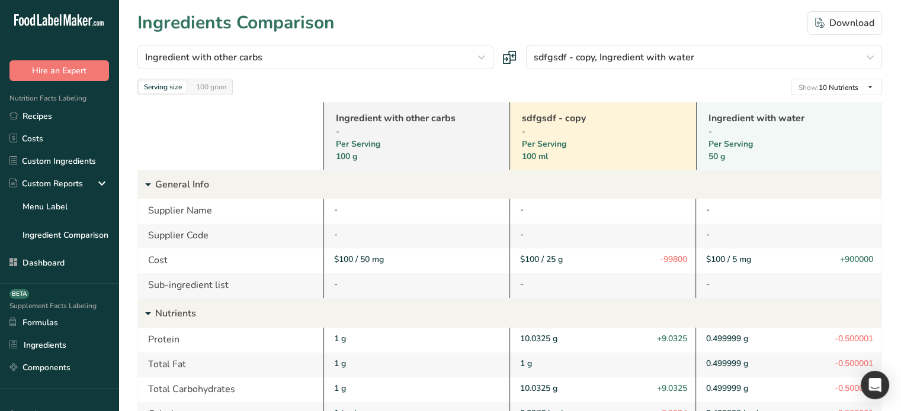
click at [367, 256] on div "$100 / 50 mg" at bounding box center [417, 259] width 167 height 12
click at [849, 261] on span "+900000" at bounding box center [856, 259] width 33 height 12
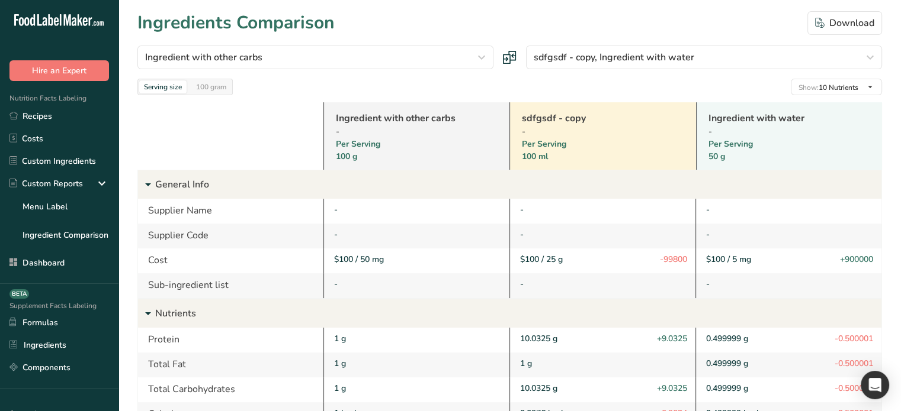
click at [849, 261] on span "+900000" at bounding box center [856, 259] width 33 height 12
click at [848, 262] on span "+900000" at bounding box center [856, 259] width 33 height 12
drag, startPoint x: 831, startPoint y: 261, endPoint x: 869, endPoint y: 259, distance: 37.3
click at [872, 259] on div "$100 / 5 mg +900000" at bounding box center [789, 259] width 167 height 12
copy div "+900000"
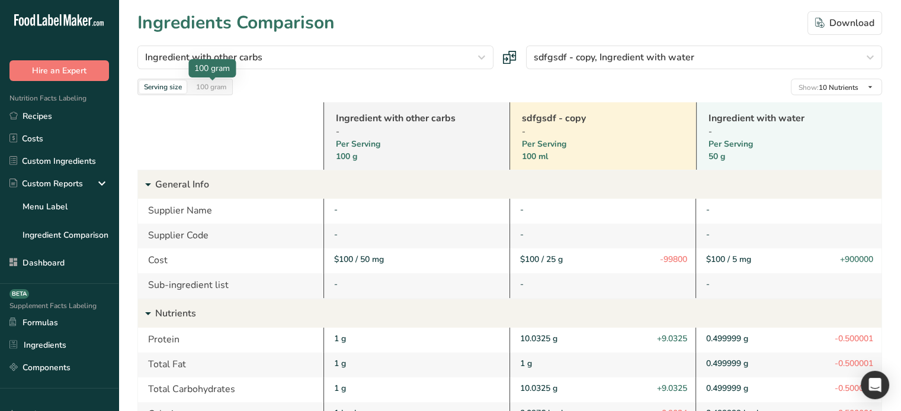
click at [196, 86] on div "100 gram" at bounding box center [211, 87] width 40 height 13
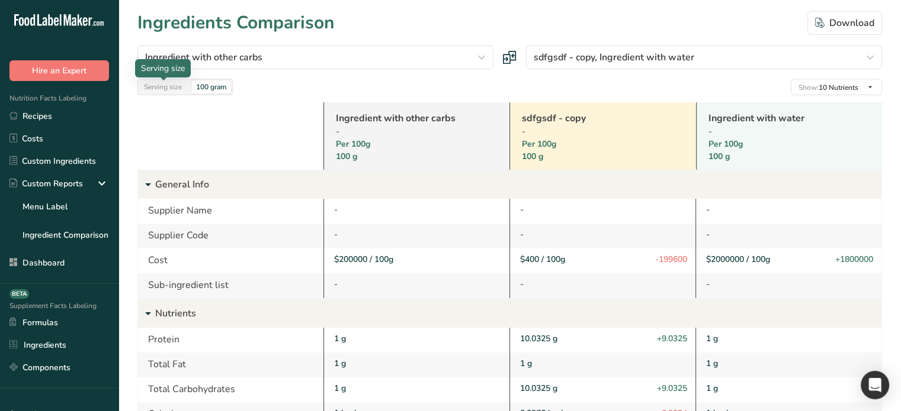
click at [177, 88] on div "Serving size" at bounding box center [162, 87] width 47 height 13
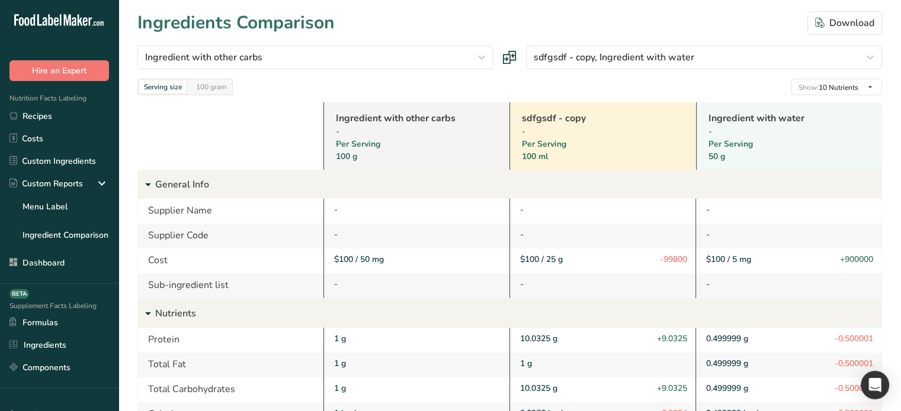
click at [862, 259] on span "+900000" at bounding box center [856, 259] width 33 height 12
click at [769, 261] on div "$100 / 5 mg +900000" at bounding box center [789, 259] width 167 height 12
click at [201, 89] on div "100 gram" at bounding box center [211, 87] width 40 height 13
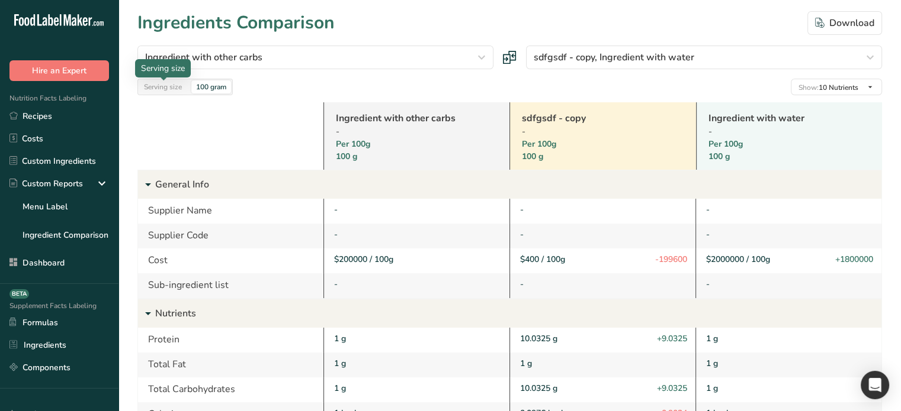
click at [165, 86] on div "Serving size" at bounding box center [162, 87] width 47 height 13
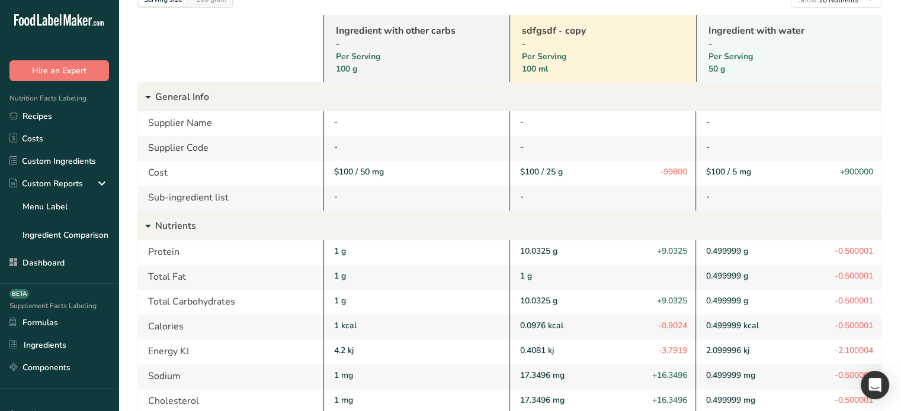
scroll to position [59, 0]
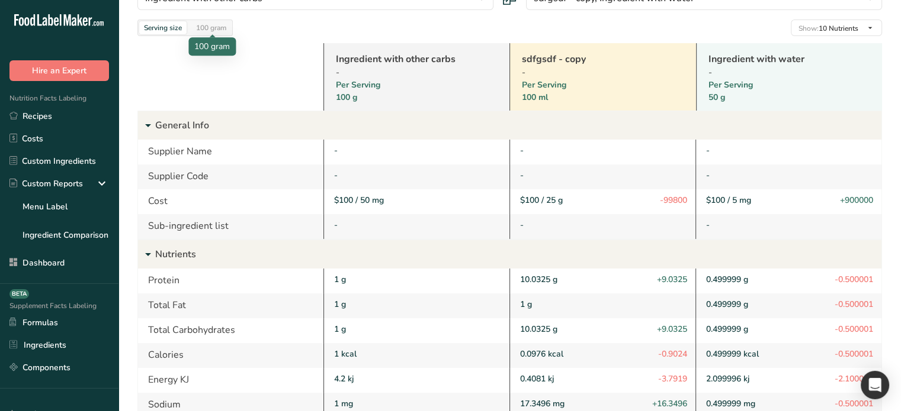
click at [224, 26] on div "100 gram" at bounding box center [211, 27] width 40 height 13
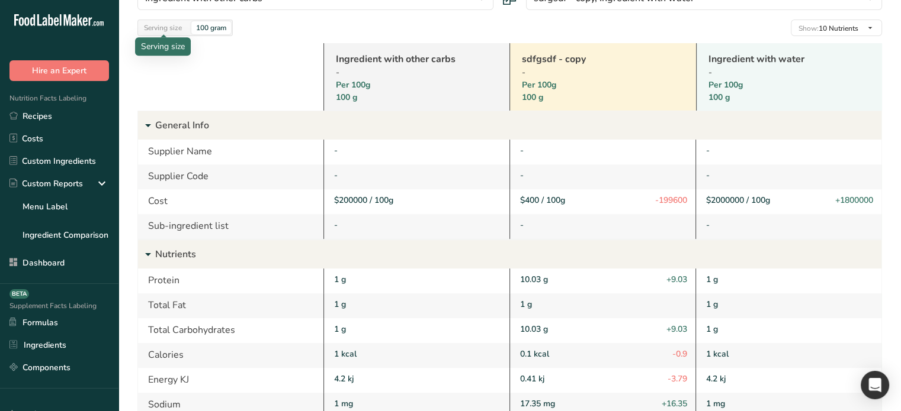
click at [161, 29] on div "Serving size" at bounding box center [162, 27] width 47 height 13
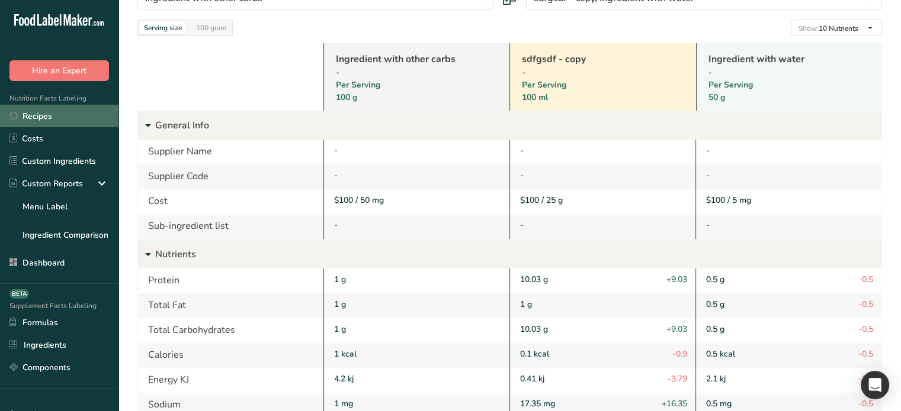
click at [47, 118] on link "Recipes" at bounding box center [59, 116] width 118 height 22
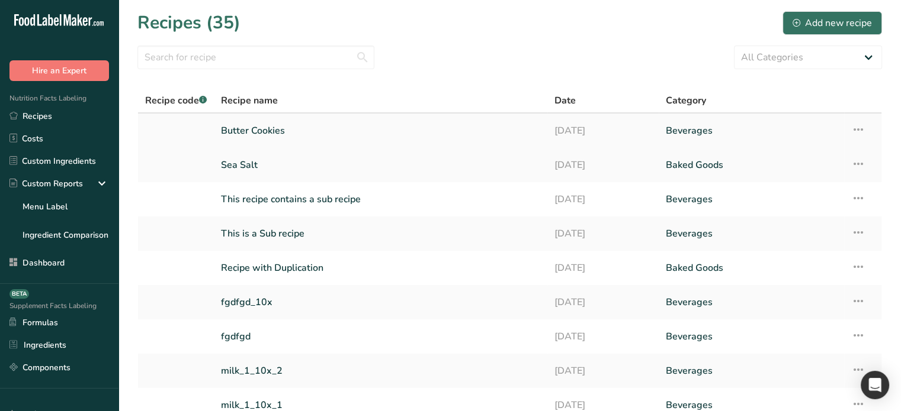
click at [294, 133] on link "Butter Cookies" at bounding box center [380, 130] width 319 height 25
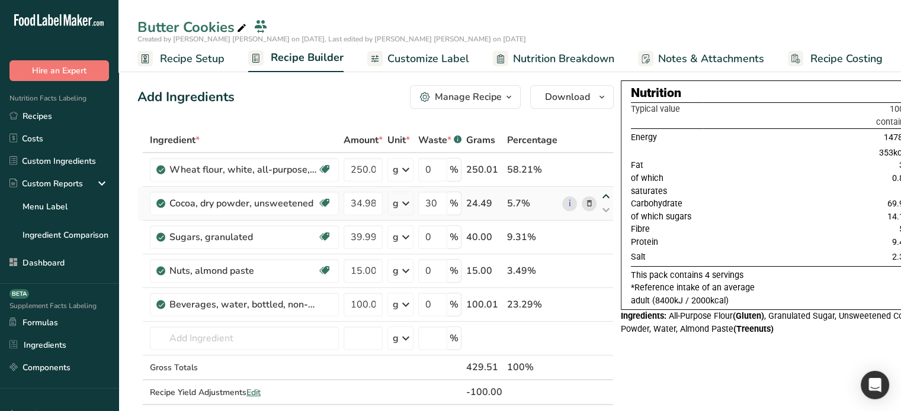
click at [604, 196] on icon at bounding box center [606, 196] width 14 height 9
type input "34.98"
type input "30"
type input "250.008"
type input "0"
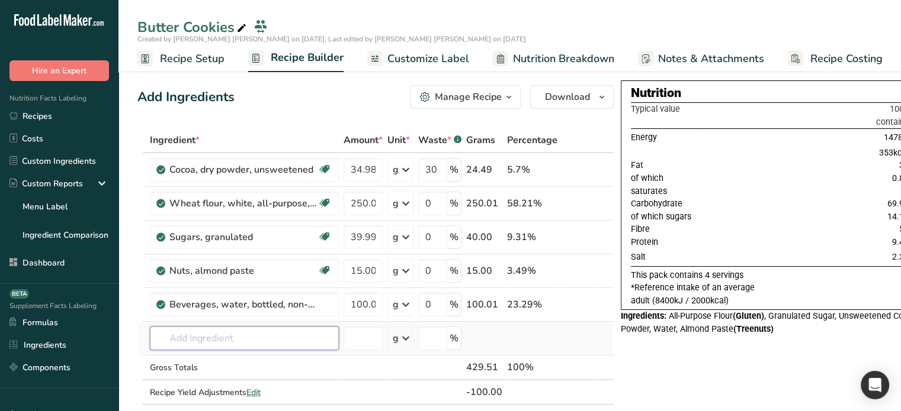
click at [217, 336] on input "text" at bounding box center [244, 339] width 189 height 24
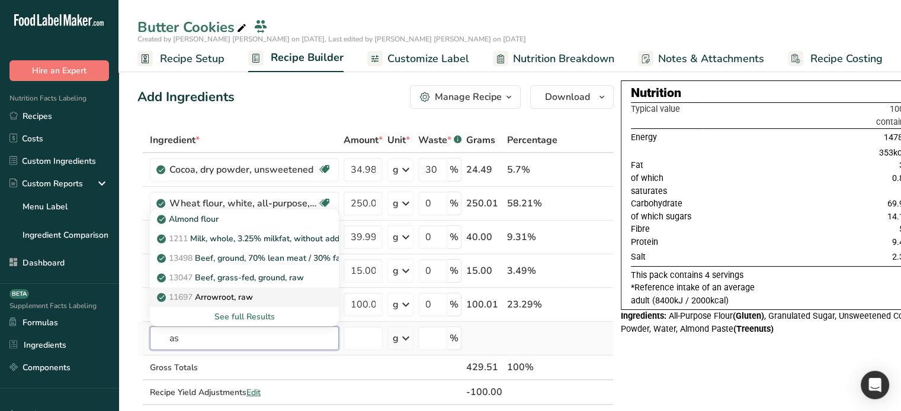
type input "as"
click at [218, 300] on p "11697 Arrowroot, raw" at bounding box center [206, 297] width 94 height 12
type input "Arrowroot, raw"
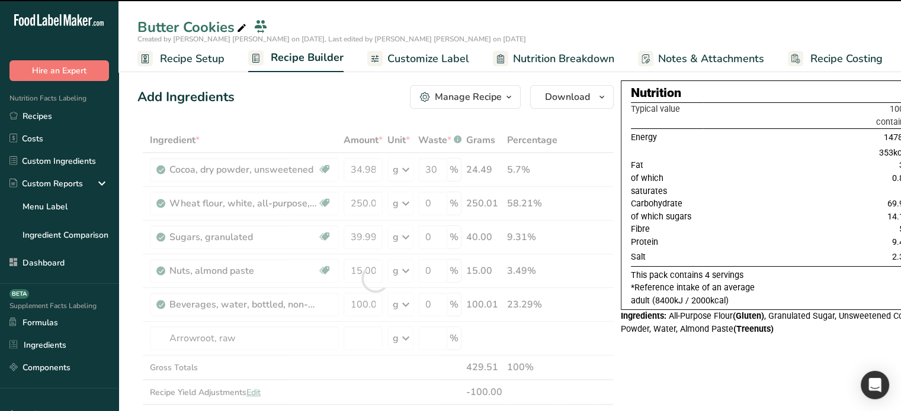
type input "0"
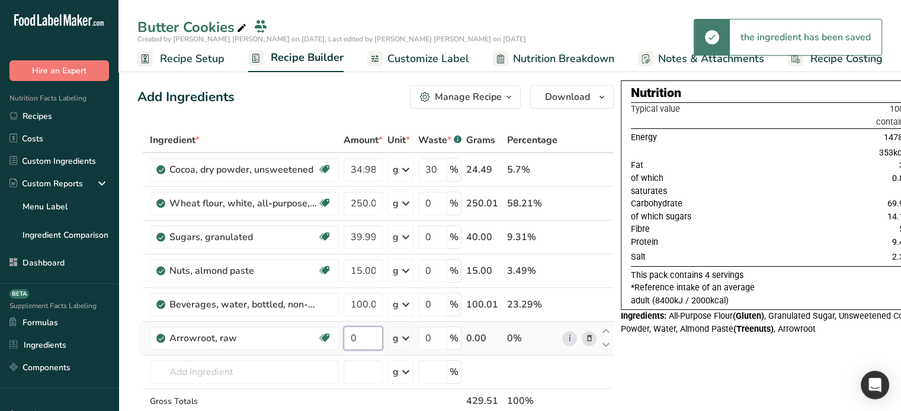
click at [365, 336] on input "0" at bounding box center [362, 339] width 39 height 24
type input "10"
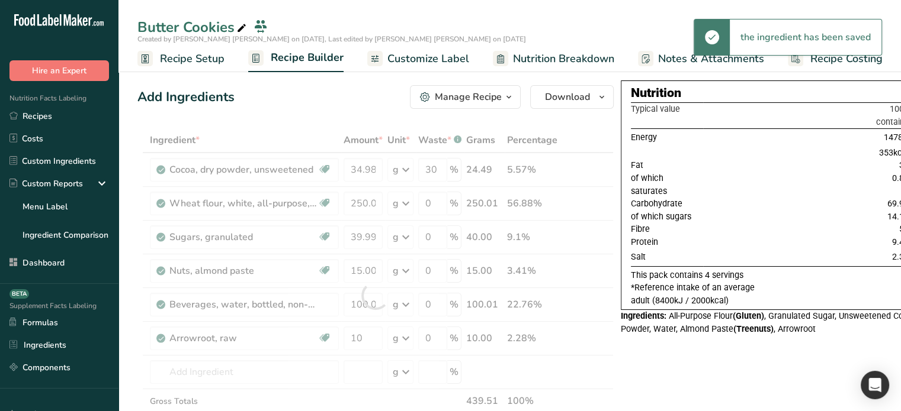
click at [607, 377] on div "Ingredient * Amount * Unit * Waste * .a-a{fill:#347362;}.b-a{fill:#fff;} Grams …" at bounding box center [375, 296] width 476 height 336
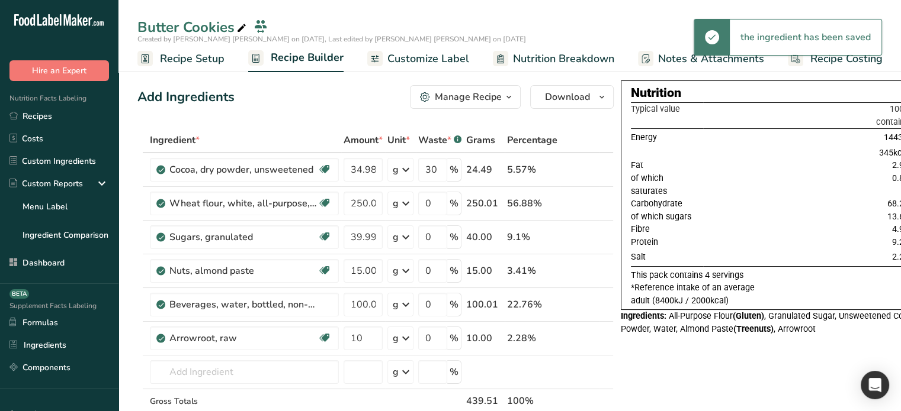
click at [178, 59] on span "Recipe Setup" at bounding box center [192, 59] width 65 height 16
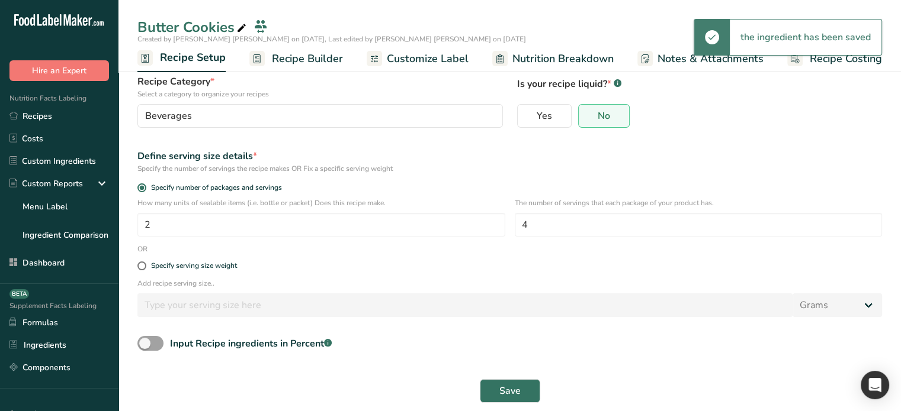
scroll to position [92, 0]
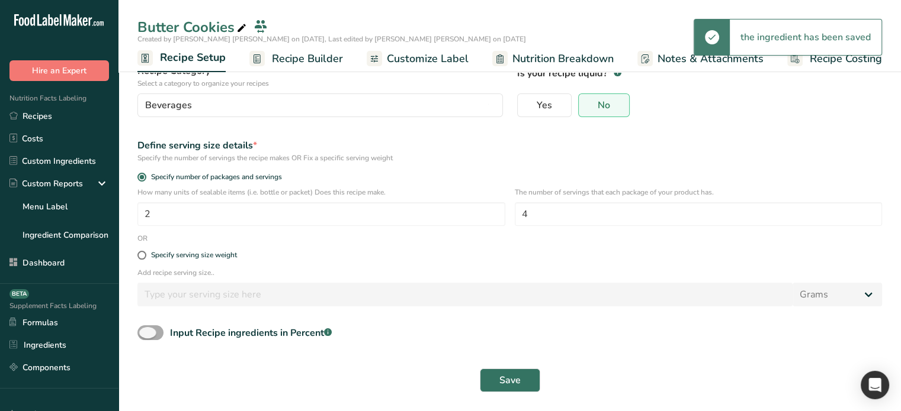
click at [152, 330] on span at bounding box center [150, 333] width 26 height 15
click at [145, 330] on input "Input Recipe ingredients in Percent .a-a{fill:#347362;}.b-a{fill:#fff;}" at bounding box center [141, 333] width 8 height 8
checkbox input "true"
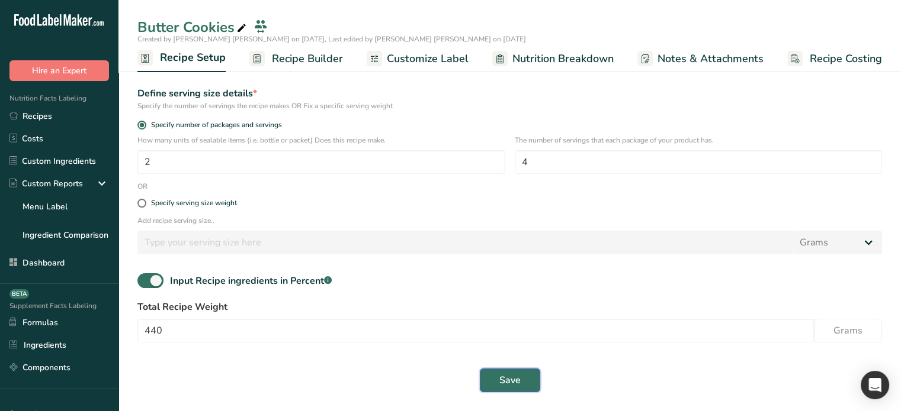
drag, startPoint x: 514, startPoint y: 375, endPoint x: 525, endPoint y: 356, distance: 22.3
click at [514, 376] on span "Save" at bounding box center [509, 381] width 21 height 14
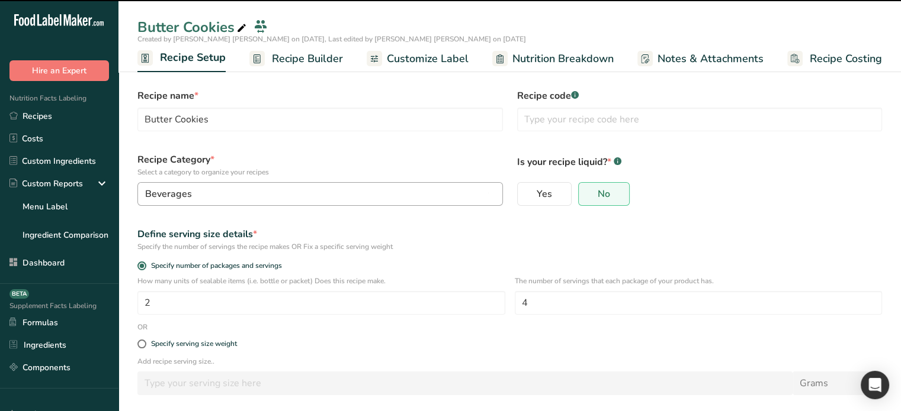
scroll to position [0, 0]
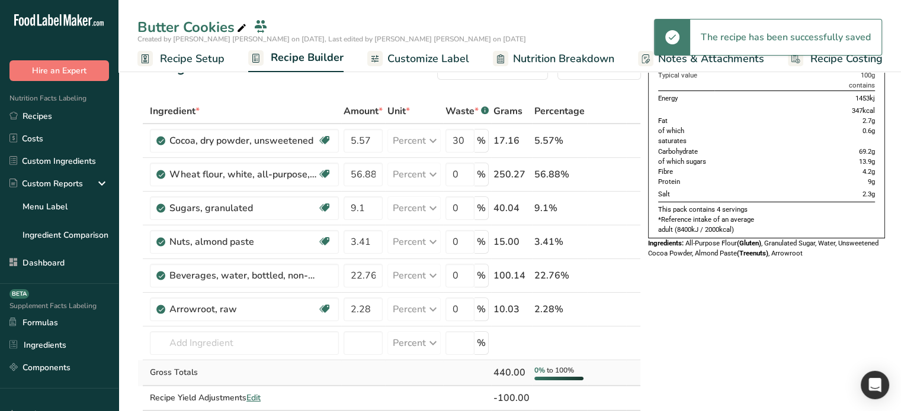
scroll to position [118, 0]
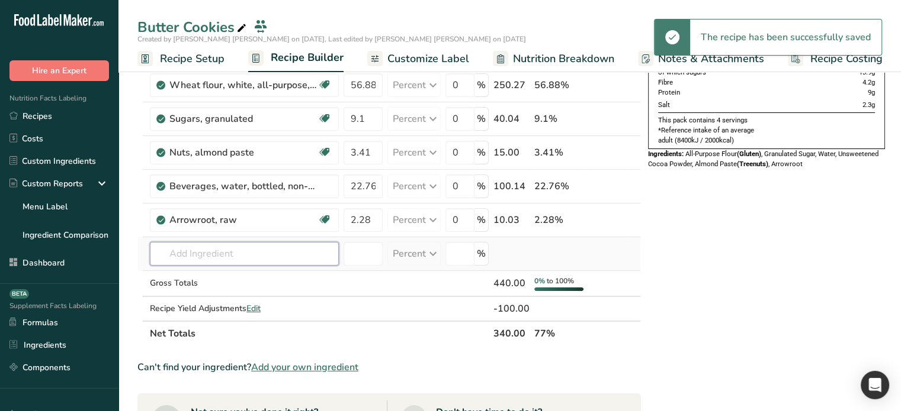
click at [246, 243] on input "text" at bounding box center [244, 254] width 189 height 24
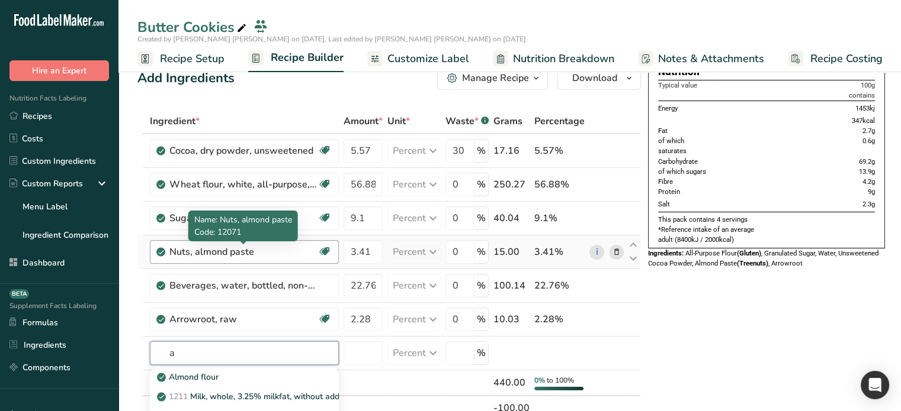
scroll to position [59, 0]
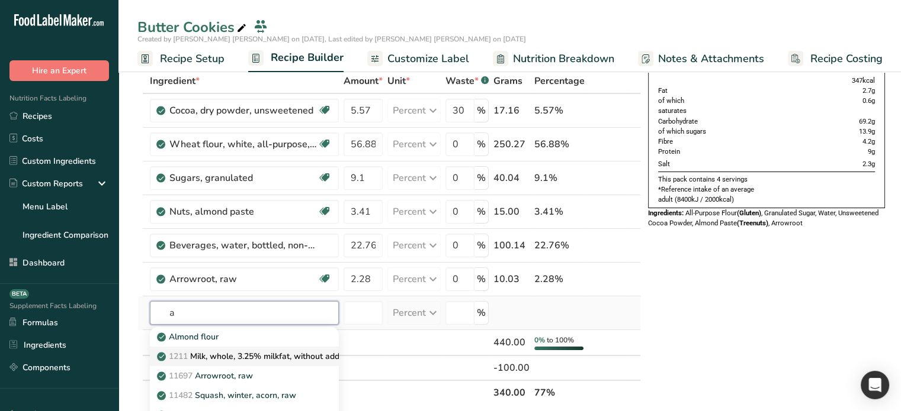
type input "a"
click at [223, 357] on p "1211 Milk, whole, 3.25% milkfat, without added vitamin A and vitamin D" at bounding box center [317, 357] width 316 height 12
type input "Milk, whole, 3.25% milkfat, without added vitamin A and vitamin D"
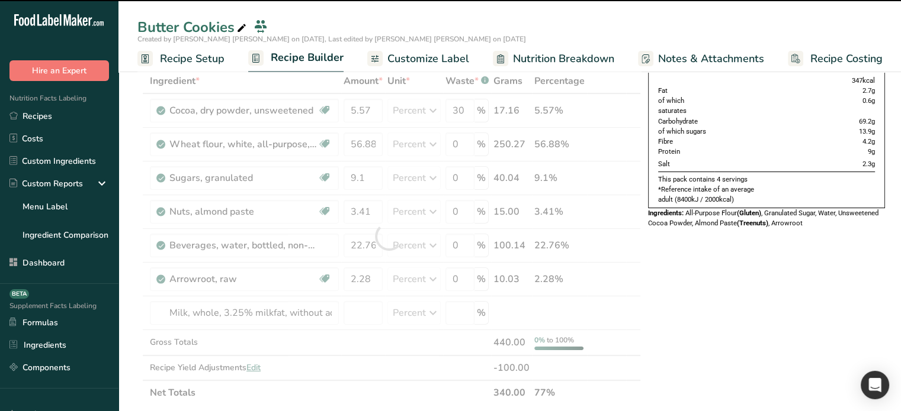
type input "0"
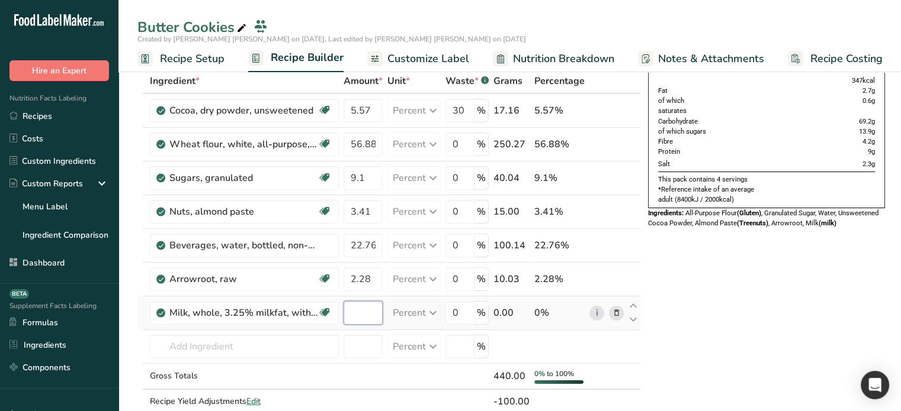
click at [374, 312] on input "number" at bounding box center [362, 313] width 39 height 24
type input "15"
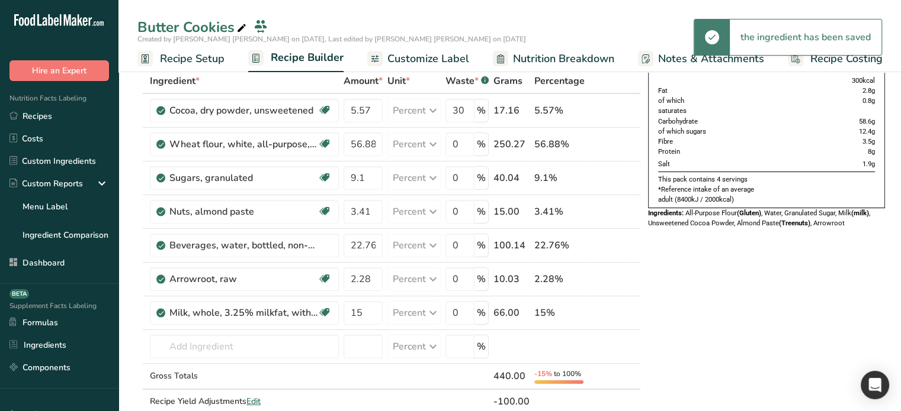
click at [180, 54] on span "Recipe Setup" at bounding box center [192, 59] width 65 height 16
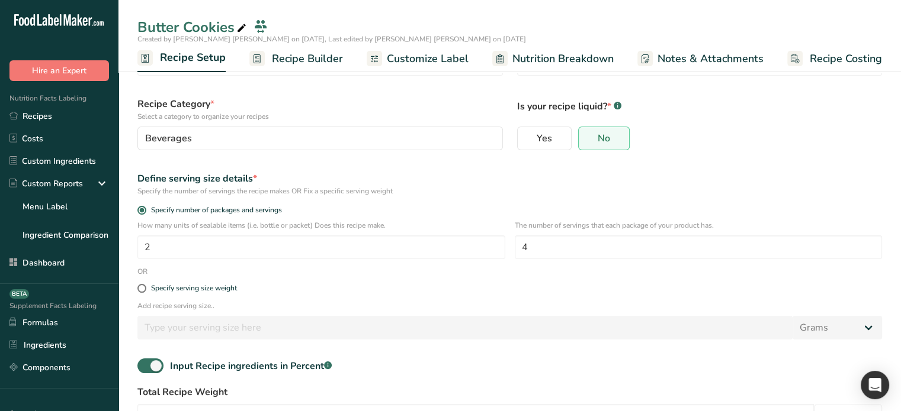
scroll to position [144, 0]
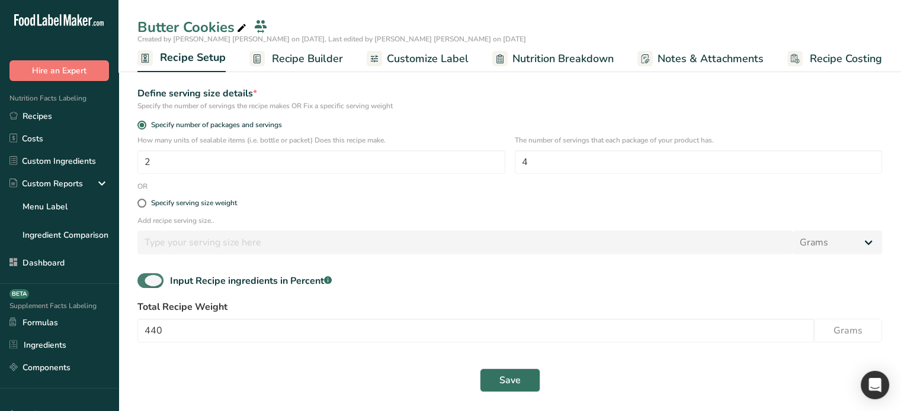
click at [147, 279] on span at bounding box center [150, 281] width 26 height 15
click at [145, 279] on input "Input Recipe ingredients in Percent .a-a{fill:#347362;}.b-a{fill:#fff;}" at bounding box center [141, 281] width 8 height 8
checkbox input "false"
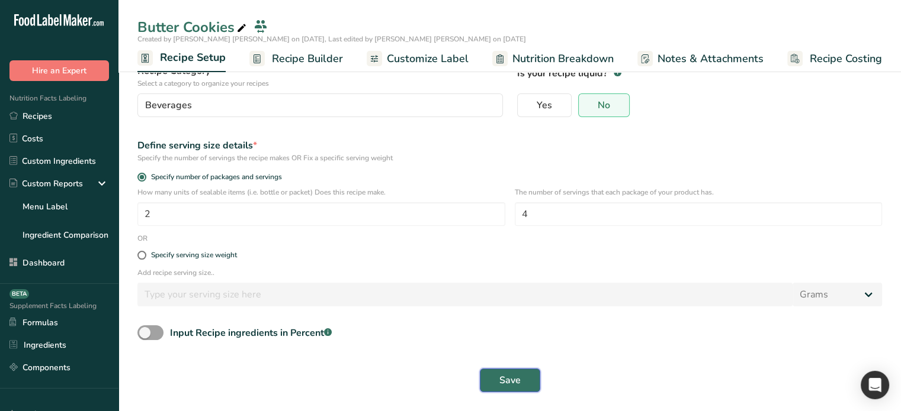
click at [486, 381] on button "Save" at bounding box center [510, 381] width 60 height 24
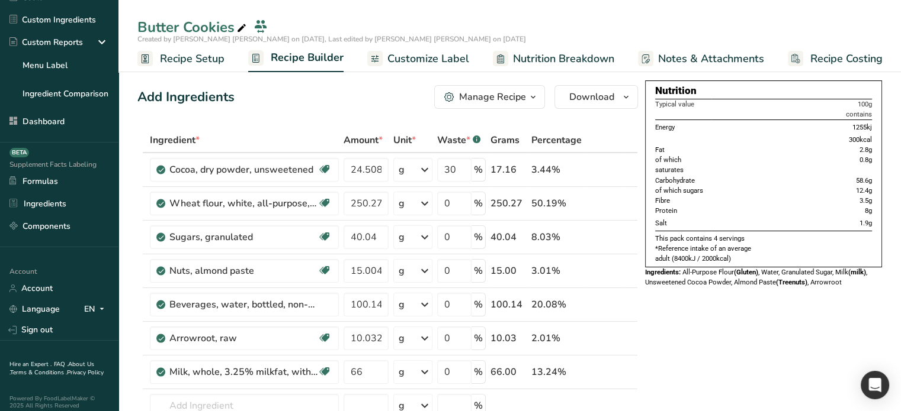
scroll to position [156, 0]
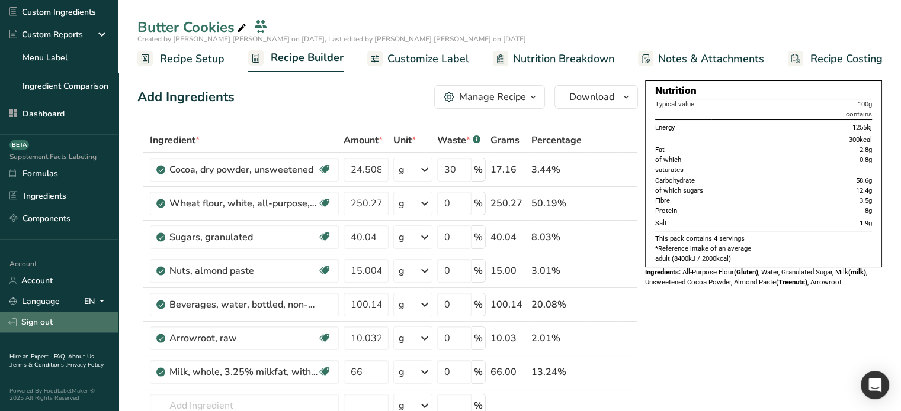
click at [50, 313] on link "Sign out" at bounding box center [59, 322] width 118 height 21
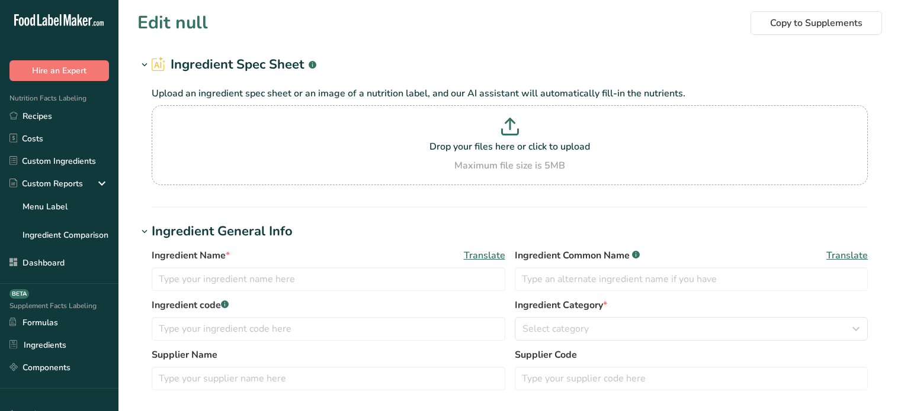
type input "sdfgsdf - copy"
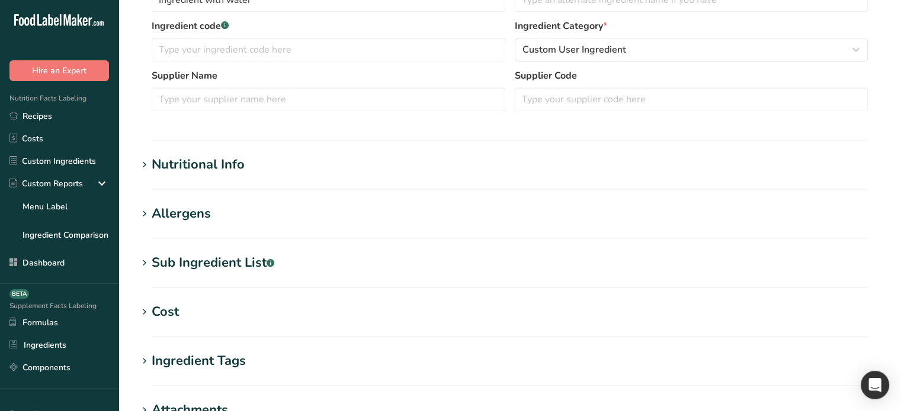
scroll to position [355, 0]
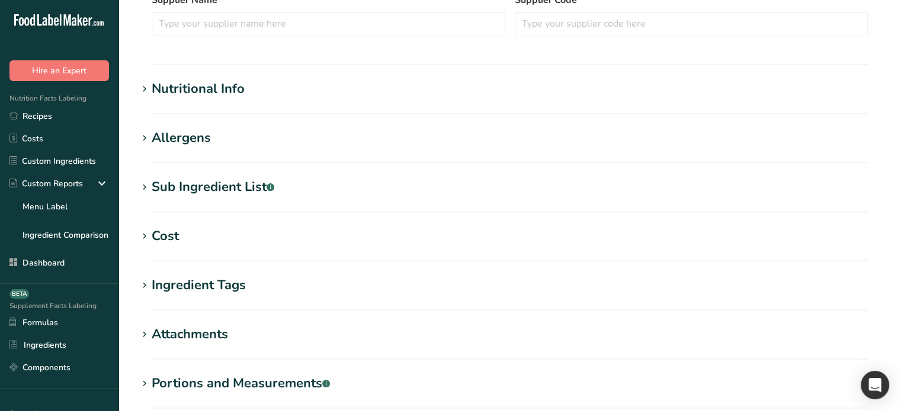
click at [195, 224] on section "Edit Ingredient with water Copy to Supplements Ingredient Spec Sheet .a-a{fill:…" at bounding box center [509, 80] width 782 height 870
click at [201, 250] on section "Cost Price($) .a-a{fill:#347362;}.b-a{fill:#fff;} 100 Amount 5 Unit Grams ppm u…" at bounding box center [509, 244] width 744 height 35
click at [222, 246] on h1 "Cost" at bounding box center [509, 237] width 744 height 20
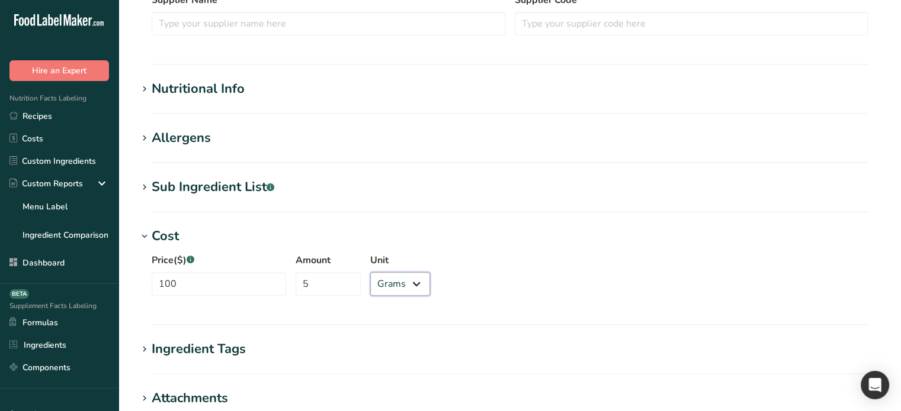
click at [396, 291] on select "Grams ppm ug kg mg mcg lb oz" at bounding box center [400, 284] width 60 height 24
select select "3"
click at [370, 272] on select "Grams ppm ug kg mg mcg lb oz" at bounding box center [400, 284] width 60 height 24
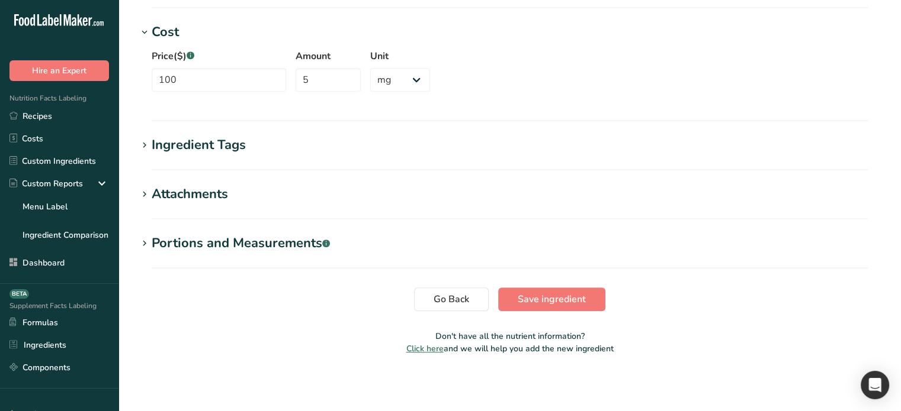
click at [545, 296] on span "Save ingredient" at bounding box center [551, 299] width 68 height 14
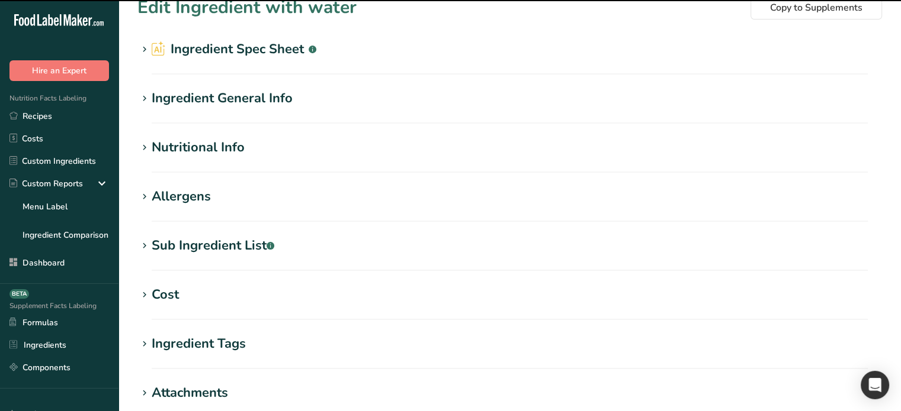
scroll to position [0, 0]
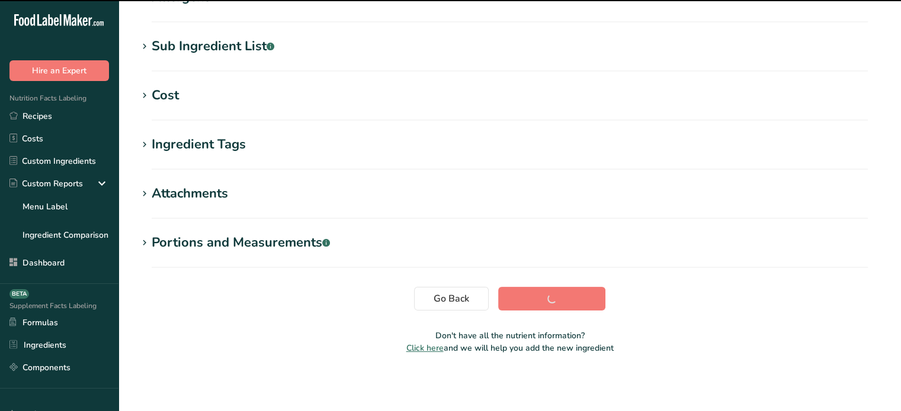
scroll to position [215, 0]
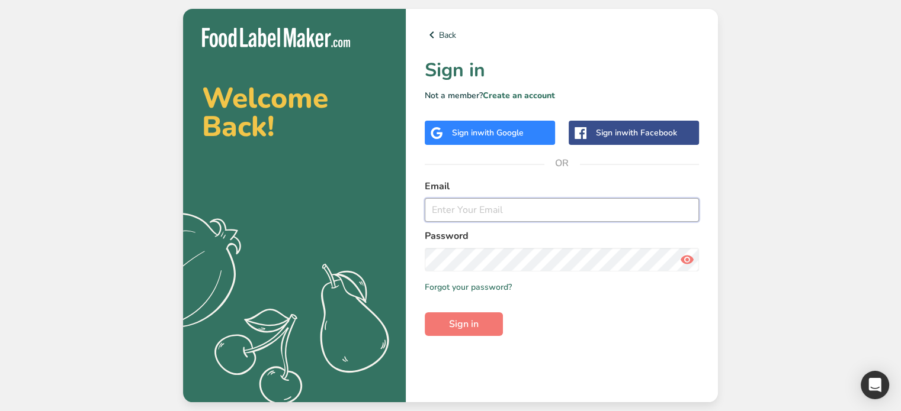
click at [525, 213] on input "email" at bounding box center [562, 210] width 274 height 24
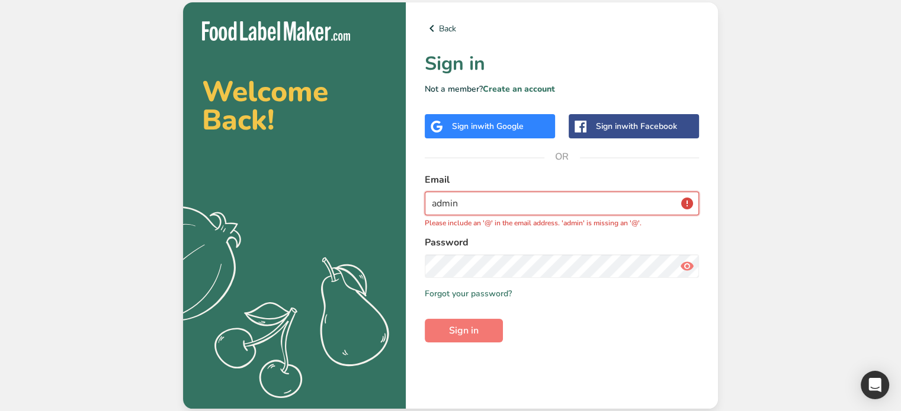
type input "[EMAIL_ADDRESS][DOMAIN_NAME]"
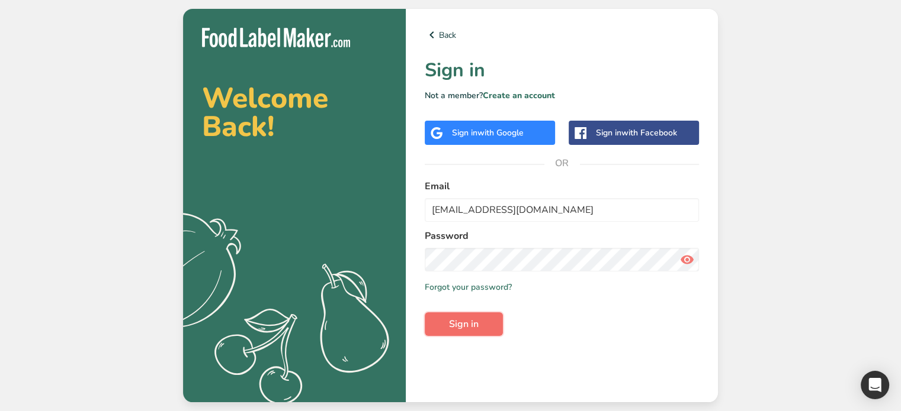
click at [480, 324] on button "Sign in" at bounding box center [464, 325] width 78 height 24
